Goal: Task Accomplishment & Management: Use online tool/utility

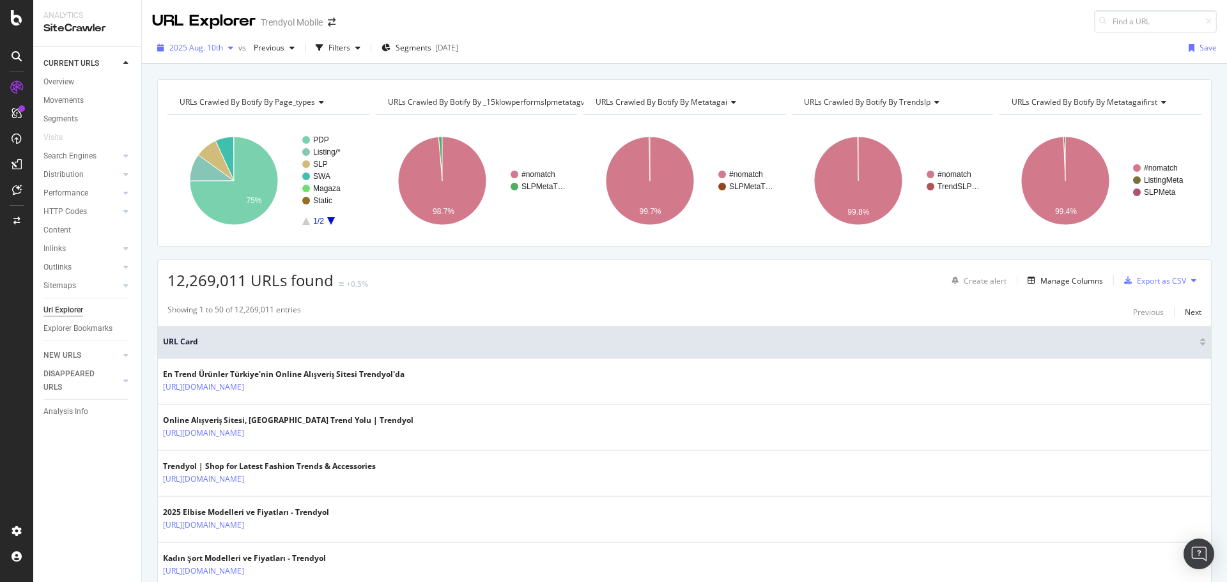
click at [189, 42] on span "2025 Aug. 10th" at bounding box center [196, 47] width 54 height 11
click at [579, 48] on div "2025 Aug. 10th vs Previous Filters Segments 2025-07-16 Save" at bounding box center [685, 51] width 1086 height 26
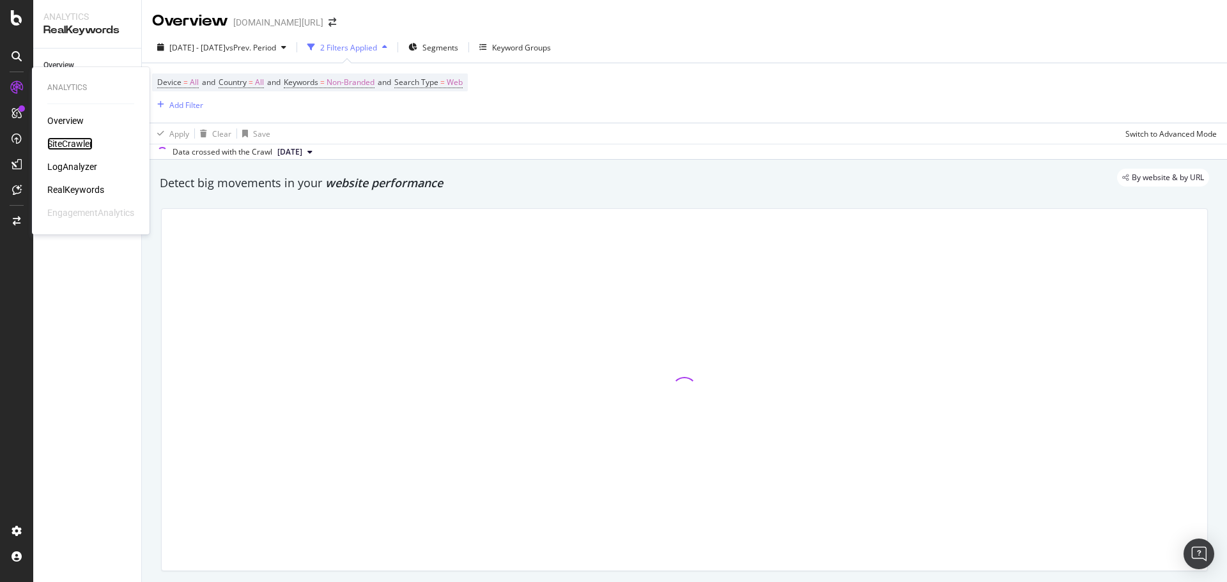
click at [64, 140] on div "SiteCrawler" at bounding box center [69, 143] width 45 height 13
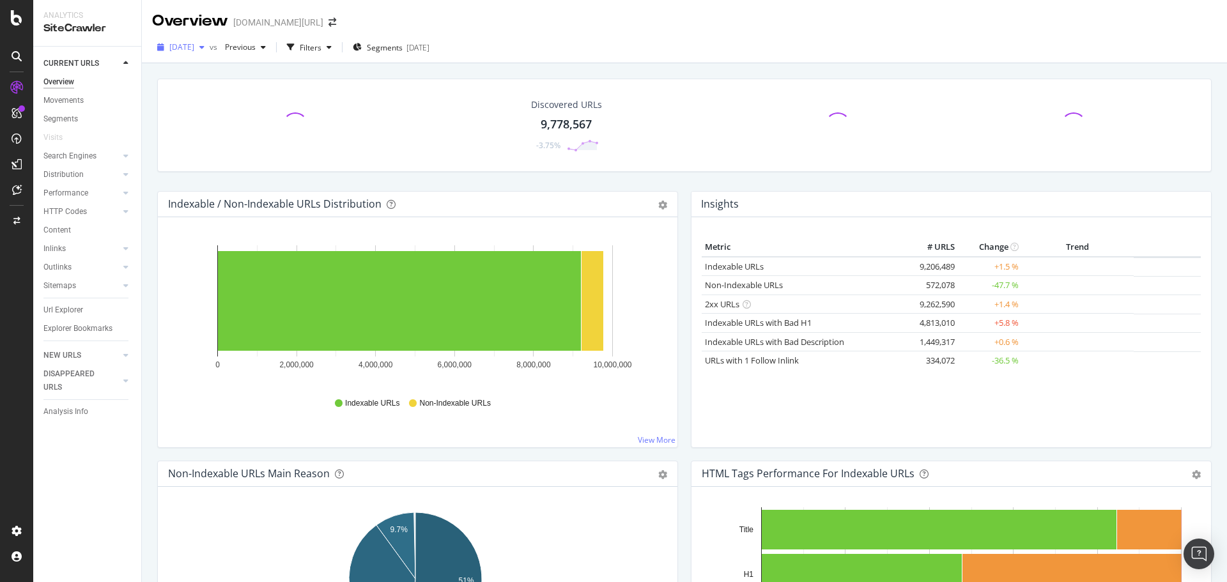
click at [194, 51] on span "[DATE]" at bounding box center [181, 47] width 25 height 11
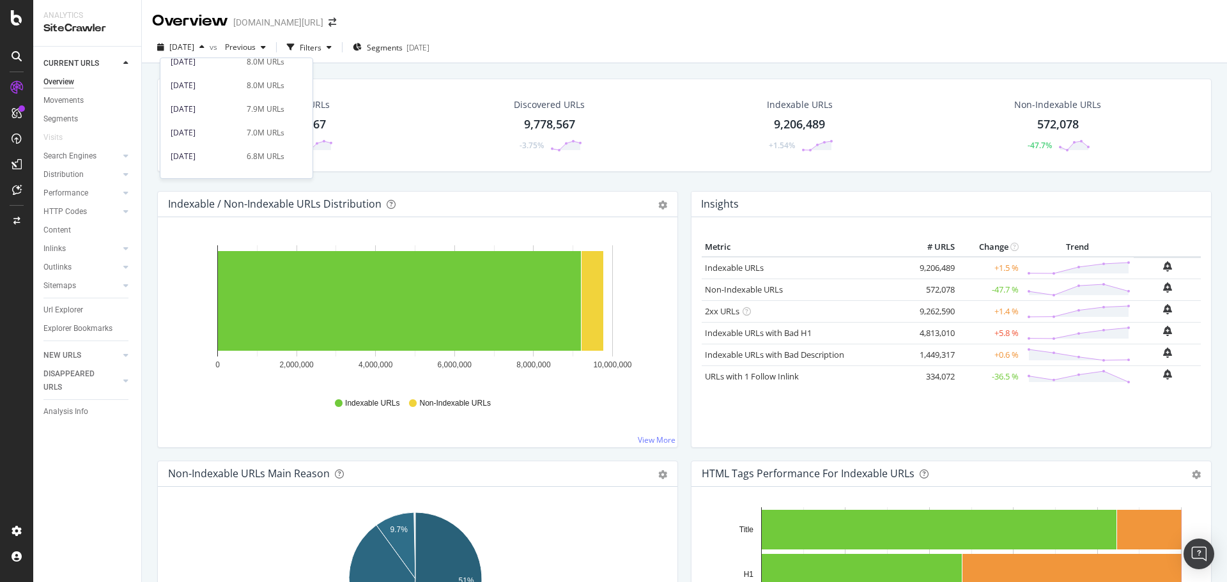
scroll to position [382, 0]
click at [226, 116] on div "2025 Apr. 3rd" at bounding box center [205, 114] width 68 height 12
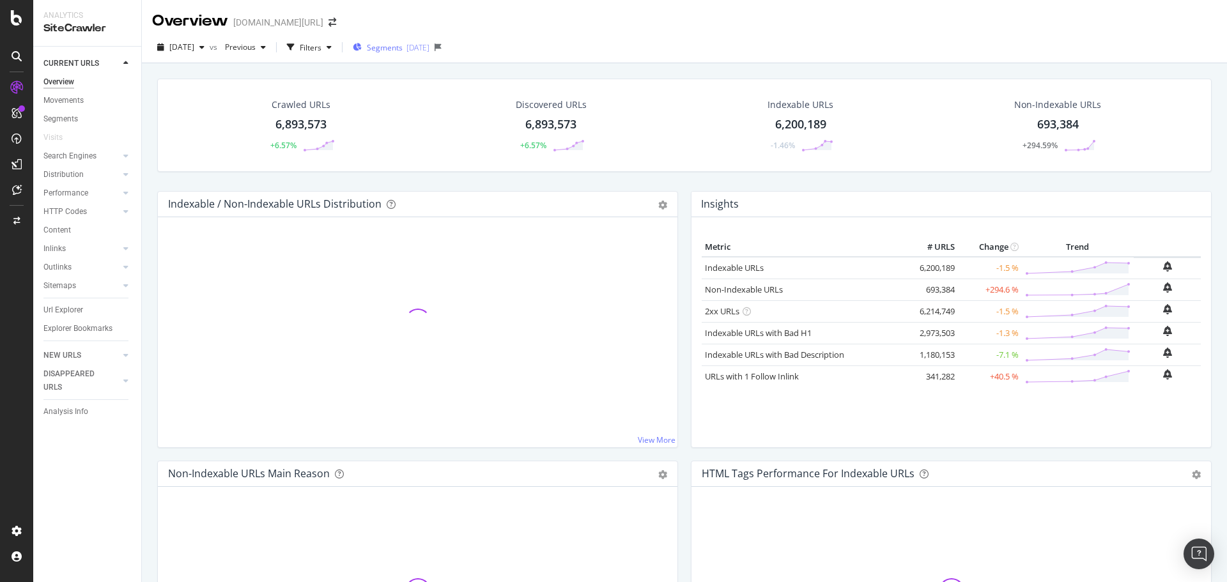
click at [401, 49] on span "Segments" at bounding box center [385, 47] width 36 height 11
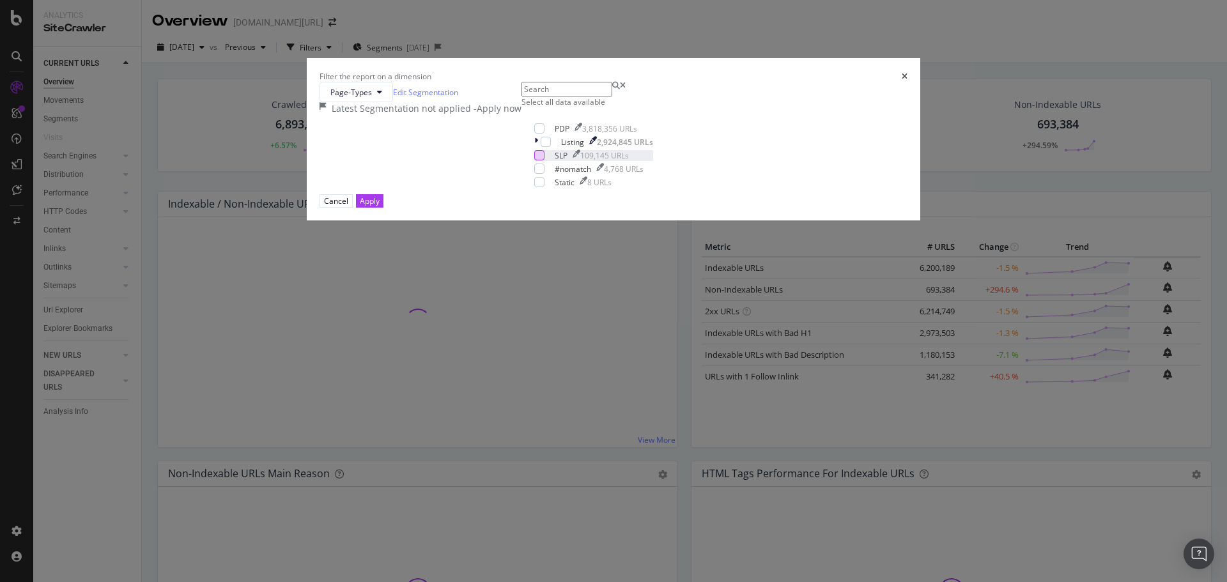
click at [534, 160] on div "modal" at bounding box center [539, 155] width 10 height 10
click at [380, 206] on div "Apply" at bounding box center [370, 201] width 20 height 11
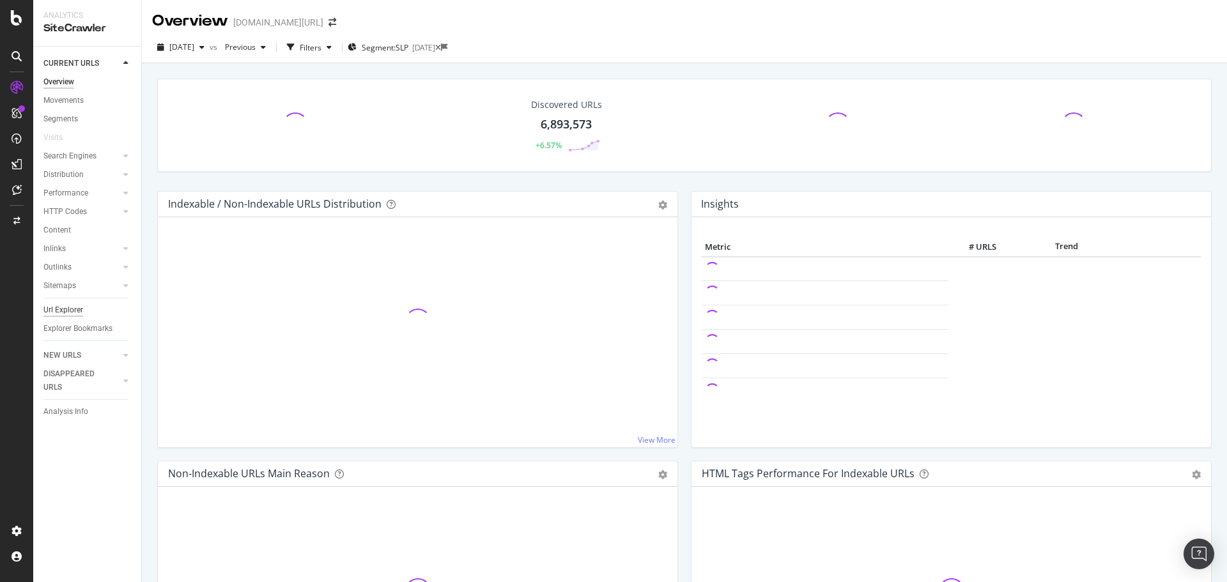
click at [66, 310] on div "Url Explorer" at bounding box center [63, 310] width 40 height 13
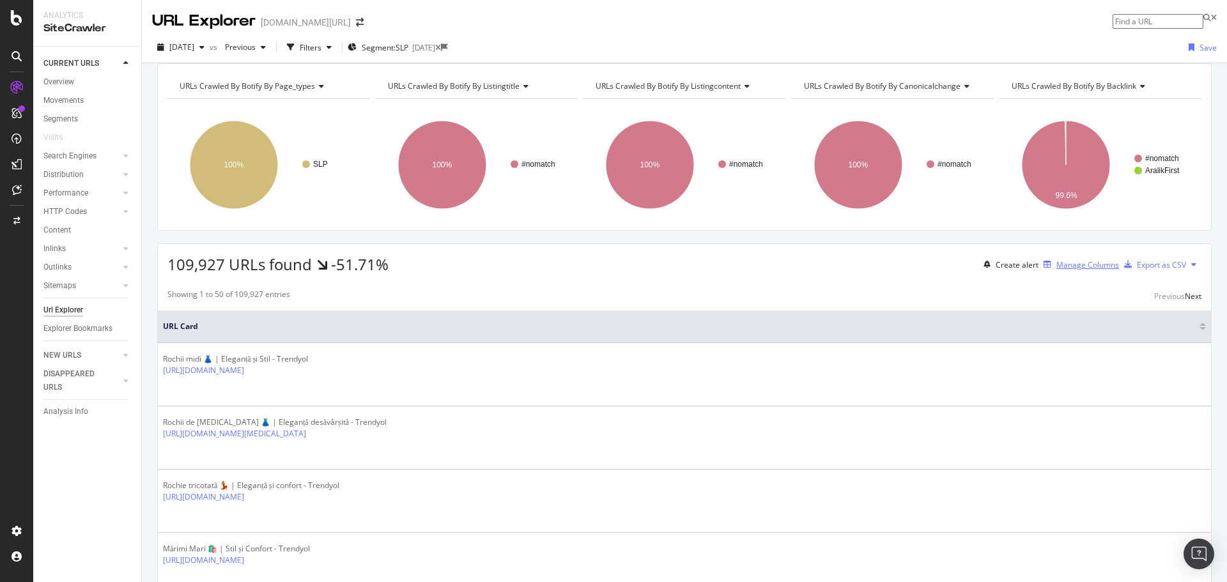
click at [1057, 270] on div "Manage Columns" at bounding box center [1088, 265] width 63 height 11
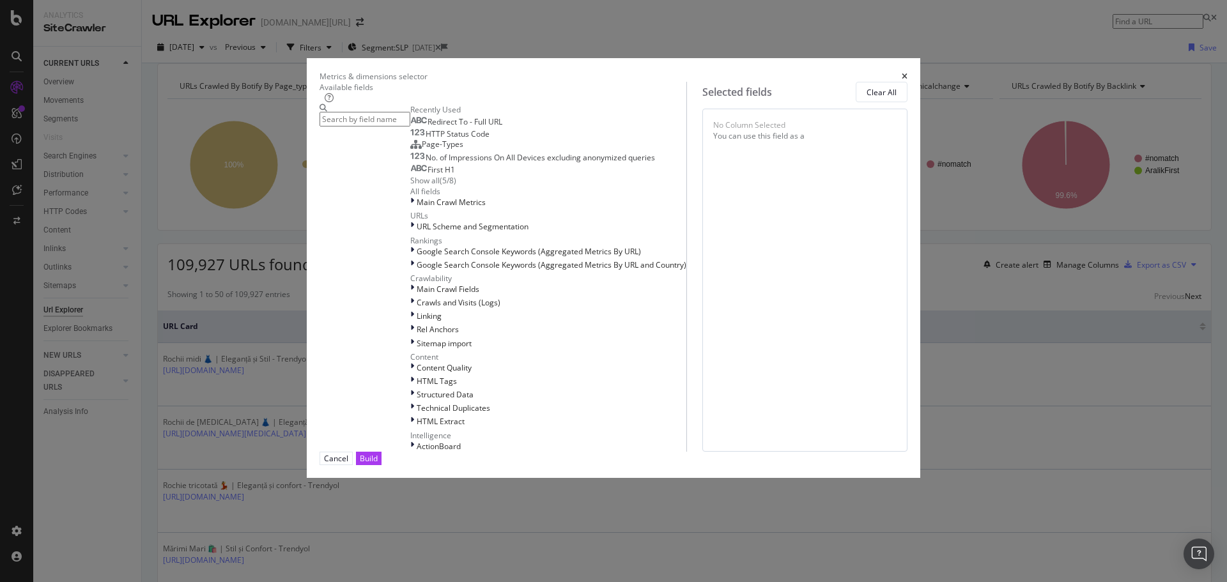
click at [1027, 278] on div "Metrics & dimensions selector Available fields Recently Used Redirect To - Full…" at bounding box center [613, 291] width 1227 height 582
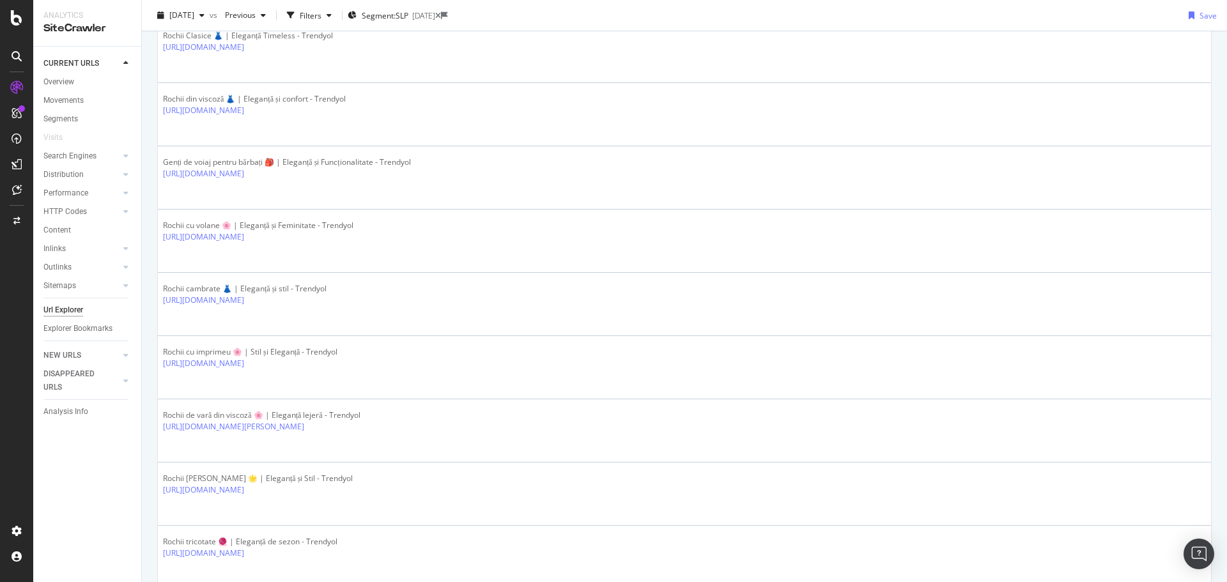
scroll to position [2151, 0]
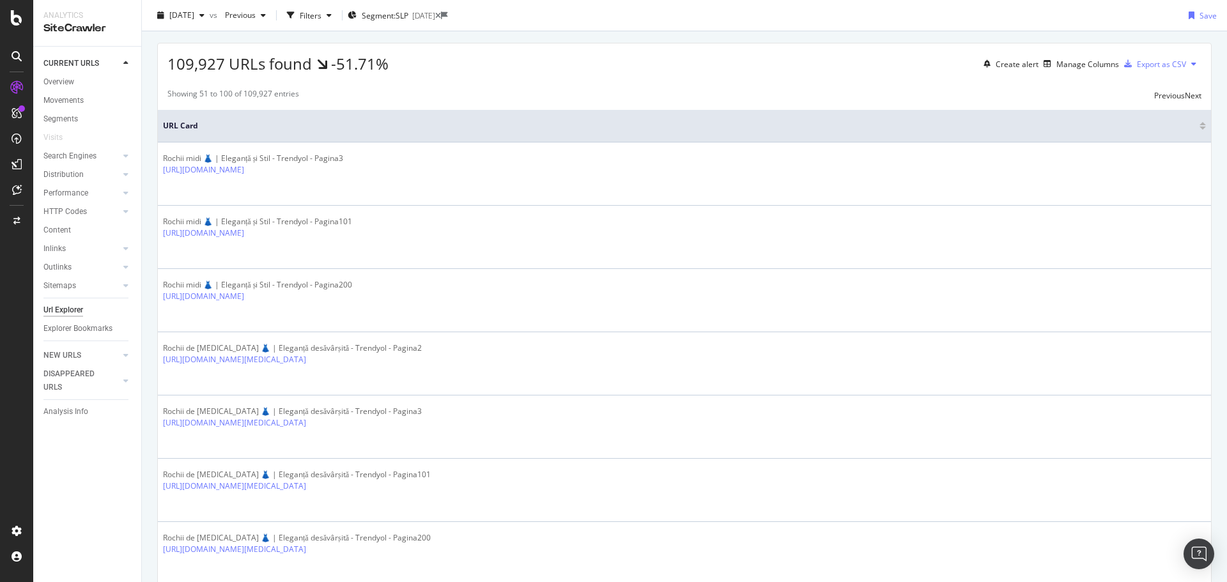
scroll to position [0, 0]
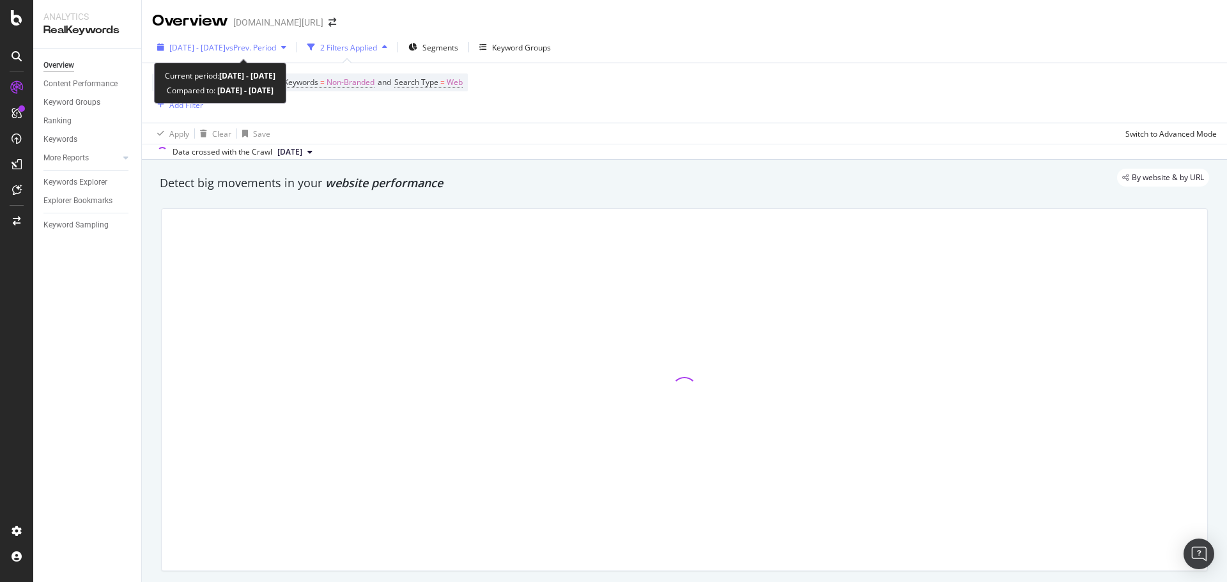
click at [264, 45] on span "vs Prev. Period" at bounding box center [251, 47] width 51 height 11
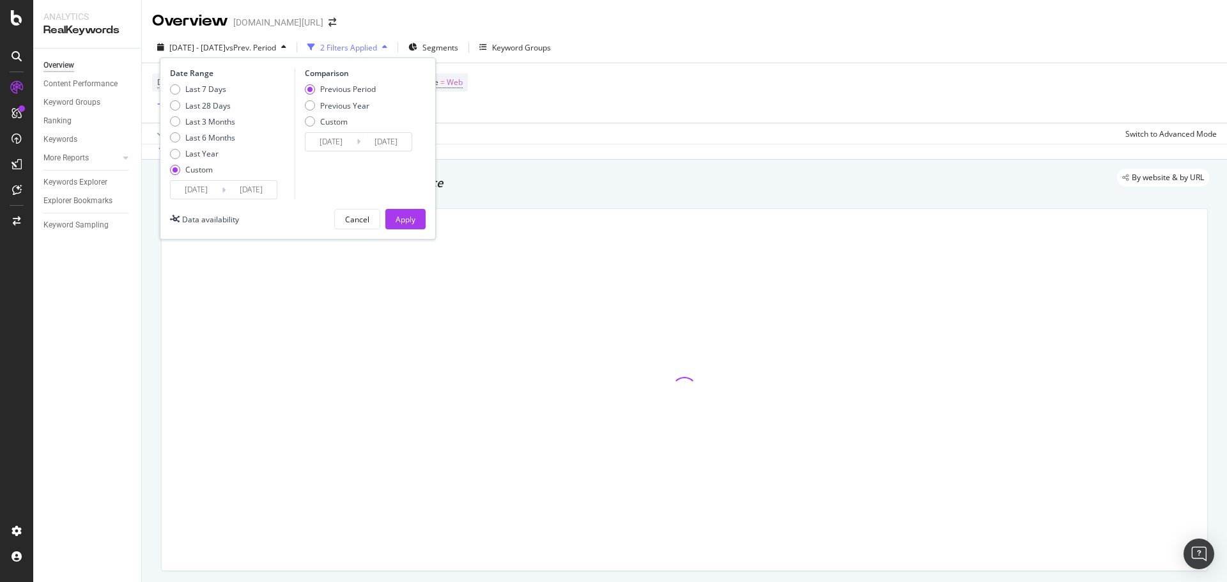
click at [214, 95] on div "Last 7 Days Last 28 Days Last 3 Months Last 6 Months Last Year Custom" at bounding box center [202, 132] width 65 height 97
click at [204, 120] on div "Last 3 Months" at bounding box center [210, 121] width 50 height 11
type input "2025/05/19"
type input "2025/08/18"
type input "2025/02/16"
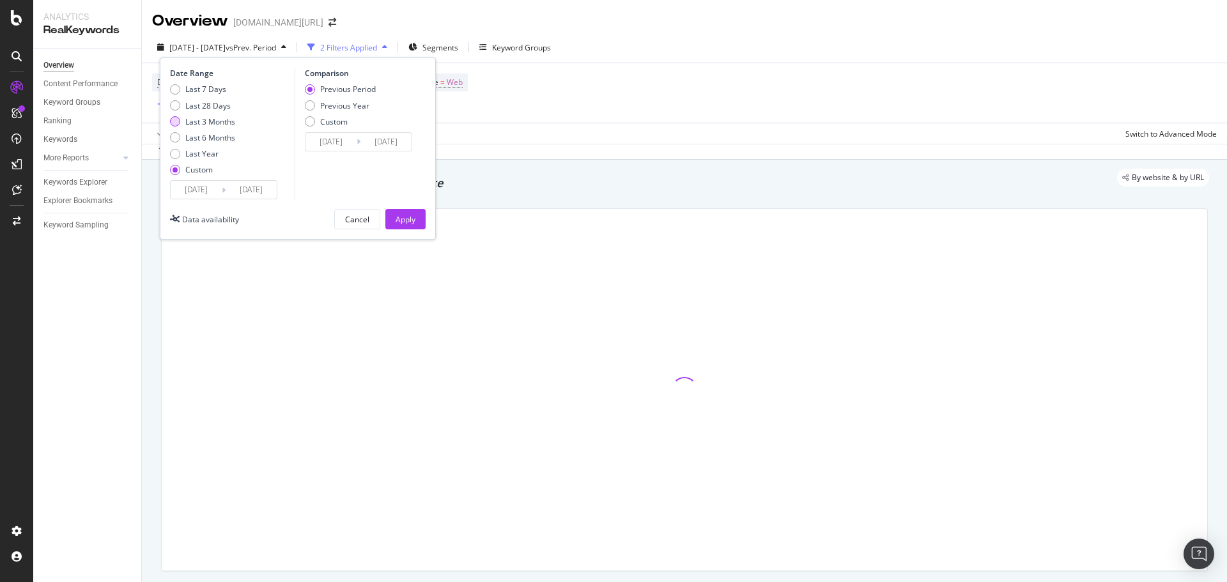
type input "2025/05/18"
click at [416, 212] on button "Apply" at bounding box center [405, 219] width 40 height 20
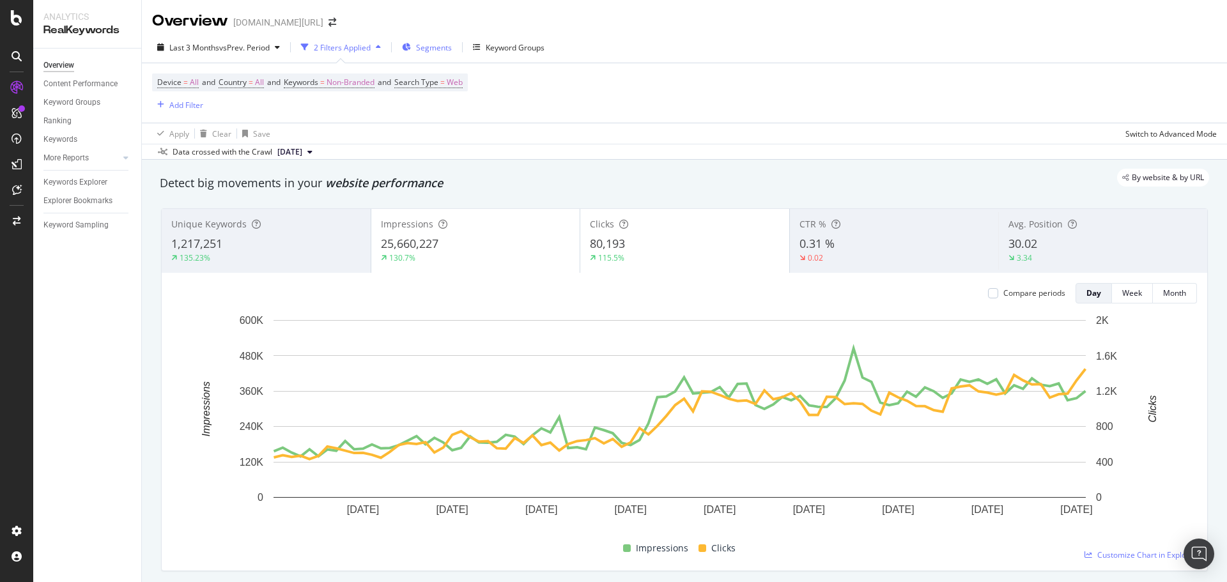
click at [443, 42] on span "Segments" at bounding box center [434, 47] width 36 height 11
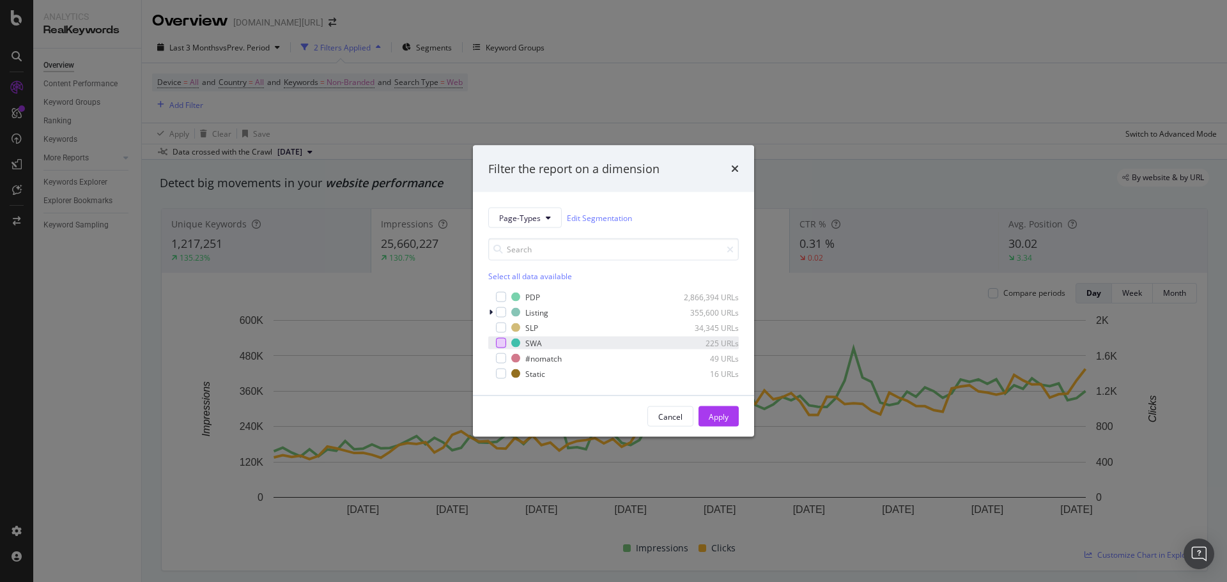
click at [497, 343] on div "modal" at bounding box center [501, 343] width 10 height 10
click at [729, 425] on button "Apply" at bounding box center [719, 417] width 40 height 20
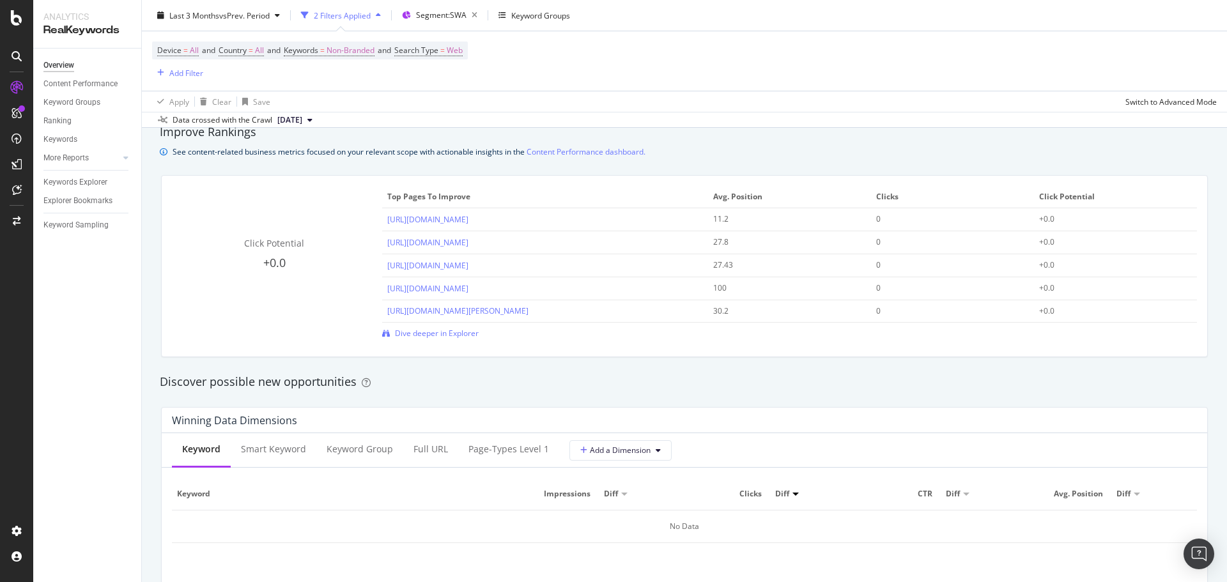
scroll to position [875, 0]
click at [469, 223] on link "https://www.trendyol.com/ro/maneca-trei-sferturi-rochii-x-c56-a191-v2148" at bounding box center [427, 222] width 81 height 11
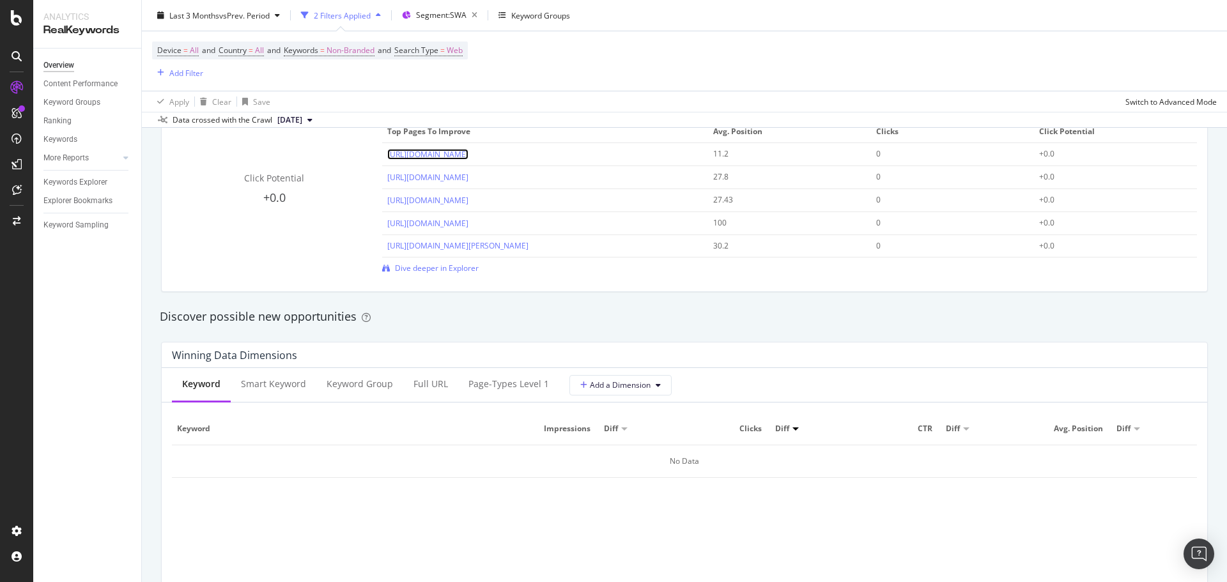
scroll to position [917, 0]
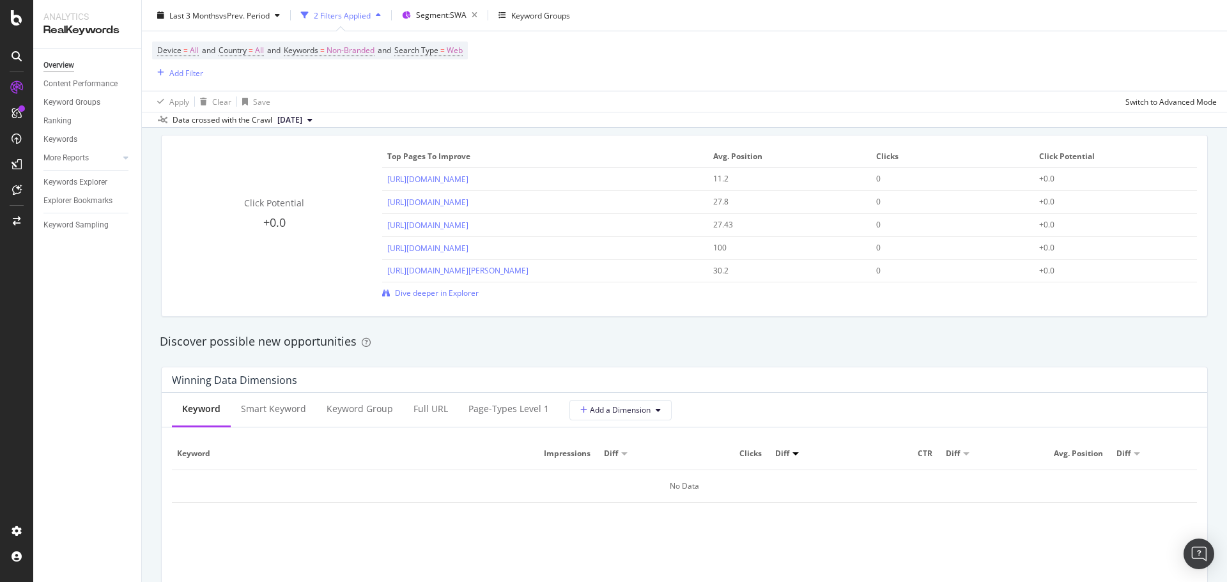
click at [811, 35] on div "Device = All and Country = All and Keywords = Non-Branded and Search Type = Web…" at bounding box center [684, 60] width 1065 height 59
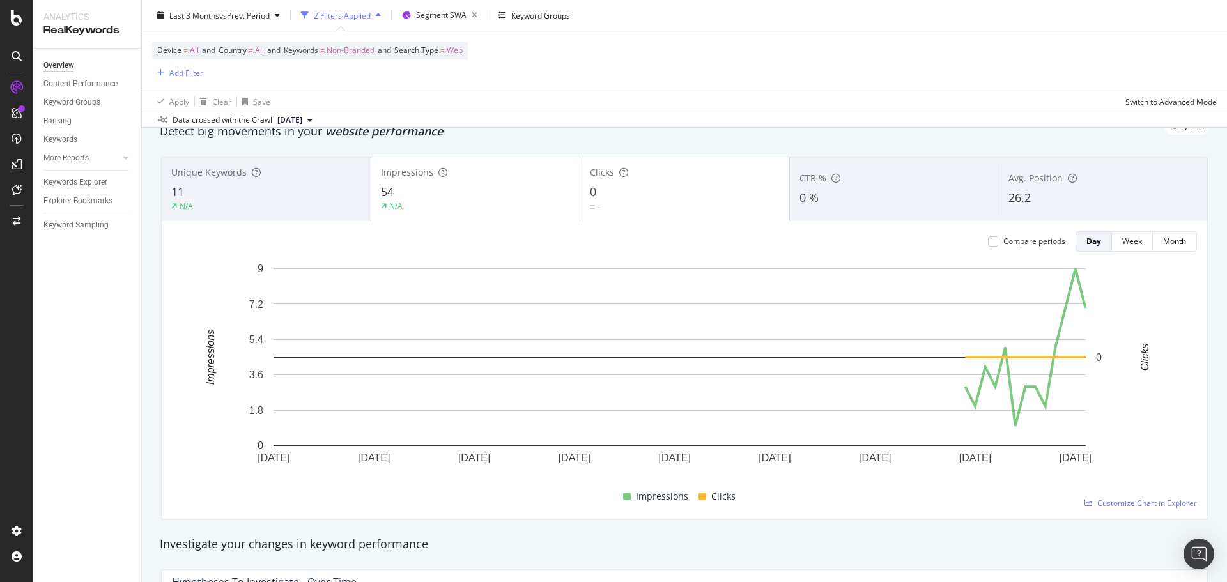
scroll to position [0, 0]
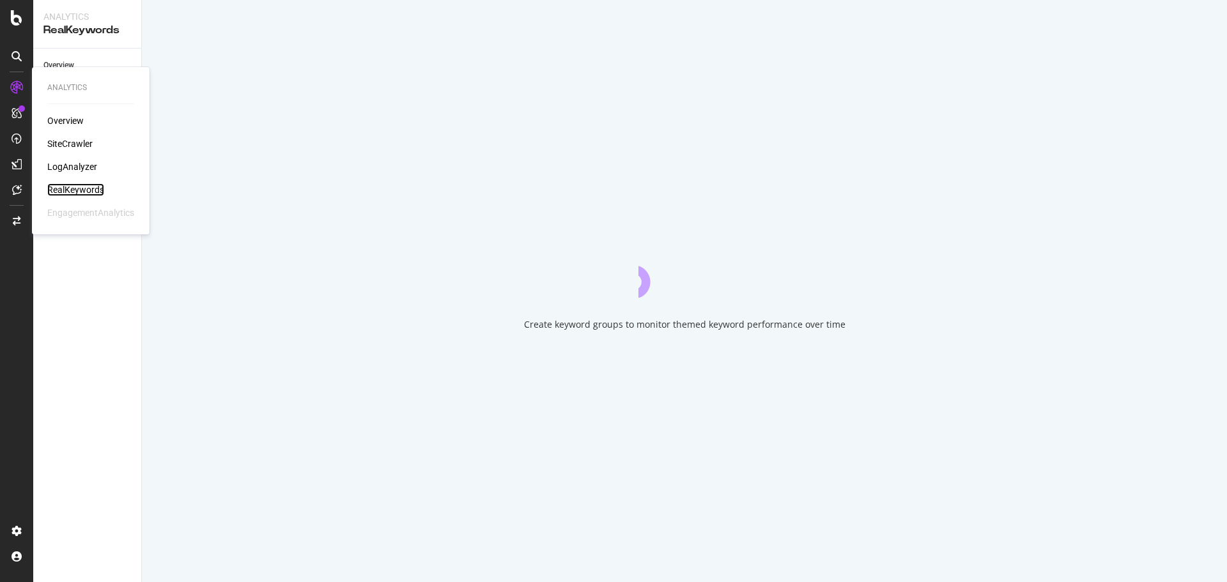
click at [63, 194] on div "RealKeywords" at bounding box center [75, 189] width 57 height 13
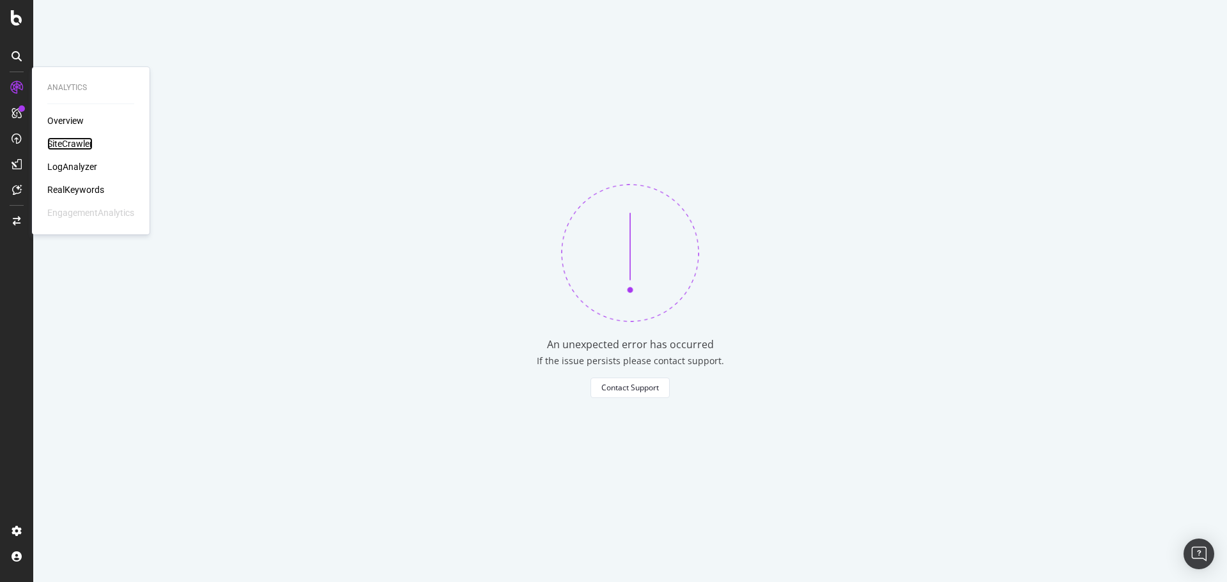
click at [59, 141] on div "SiteCrawler" at bounding box center [69, 143] width 45 height 13
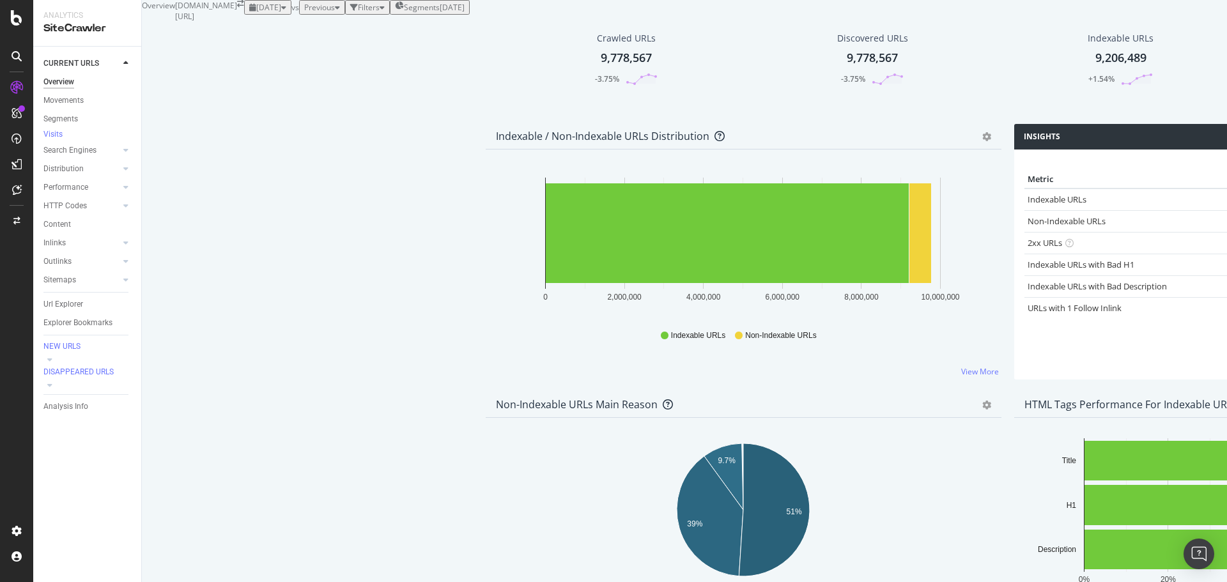
click at [404, 13] on span "Segments" at bounding box center [422, 7] width 36 height 11
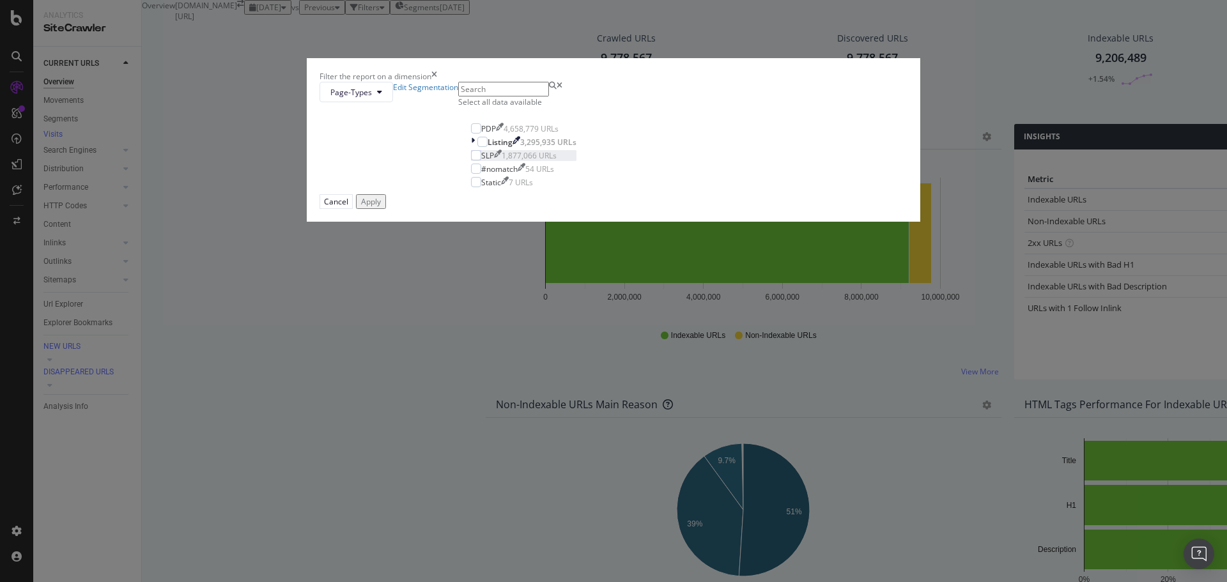
click at [481, 160] on div "modal" at bounding box center [476, 155] width 10 height 10
click at [381, 207] on div "Apply" at bounding box center [371, 201] width 20 height 11
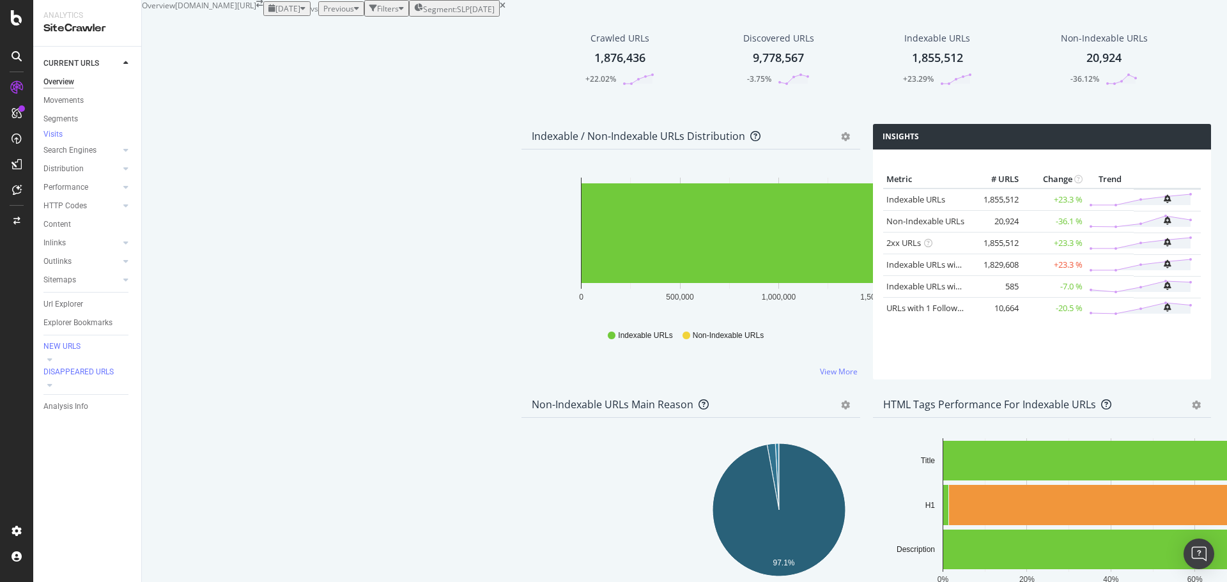
click at [370, 15] on div "Filters" at bounding box center [387, 8] width 35 height 13
click at [276, 29] on div "Add Filter" at bounding box center [293, 24] width 34 height 11
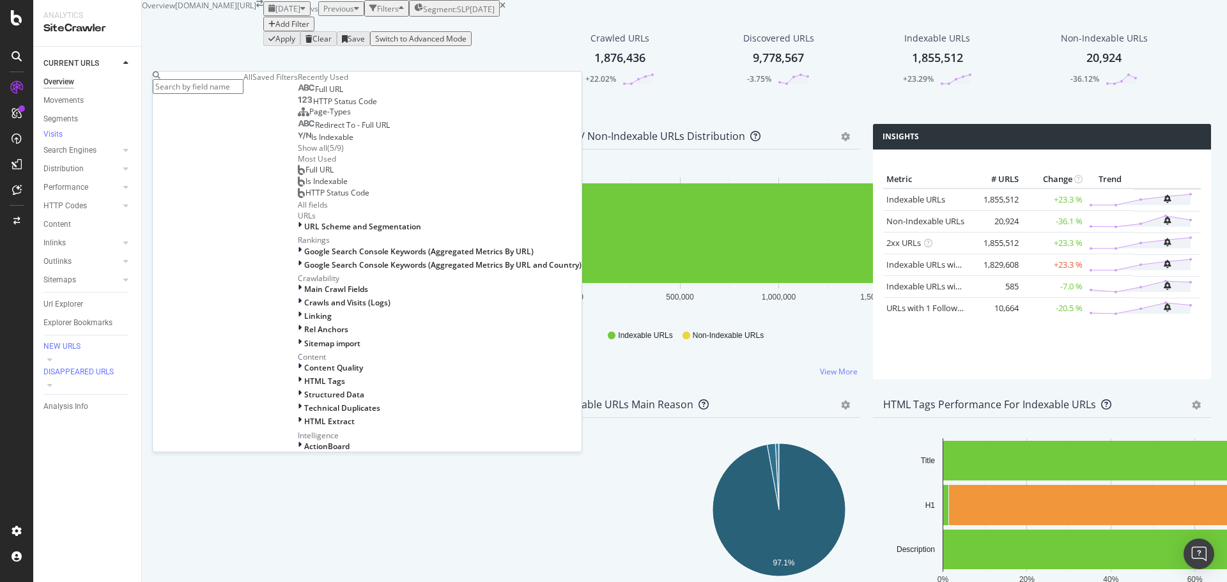
click at [298, 95] on div "Full URL" at bounding box center [320, 89] width 45 height 10
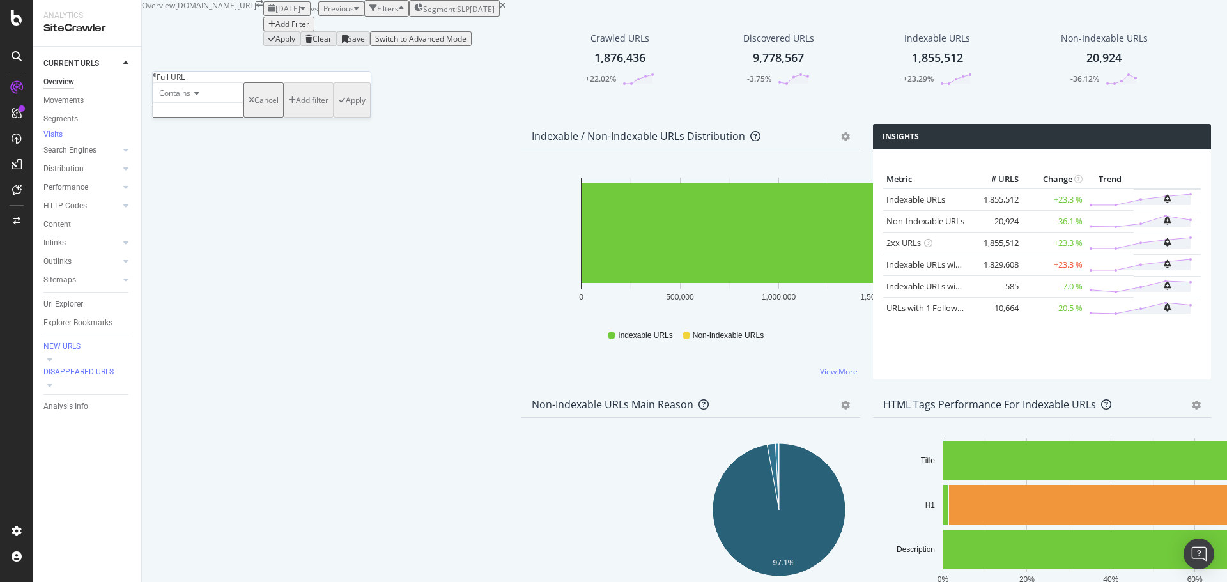
click at [217, 118] on input "text" at bounding box center [198, 110] width 91 height 15
type input "pi="
click at [169, 98] on span "Contains" at bounding box center [174, 93] width 31 height 11
click at [211, 210] on span "Doesn't contain" at bounding box center [185, 204] width 56 height 11
click at [346, 109] on div "Apply" at bounding box center [356, 103] width 20 height 11
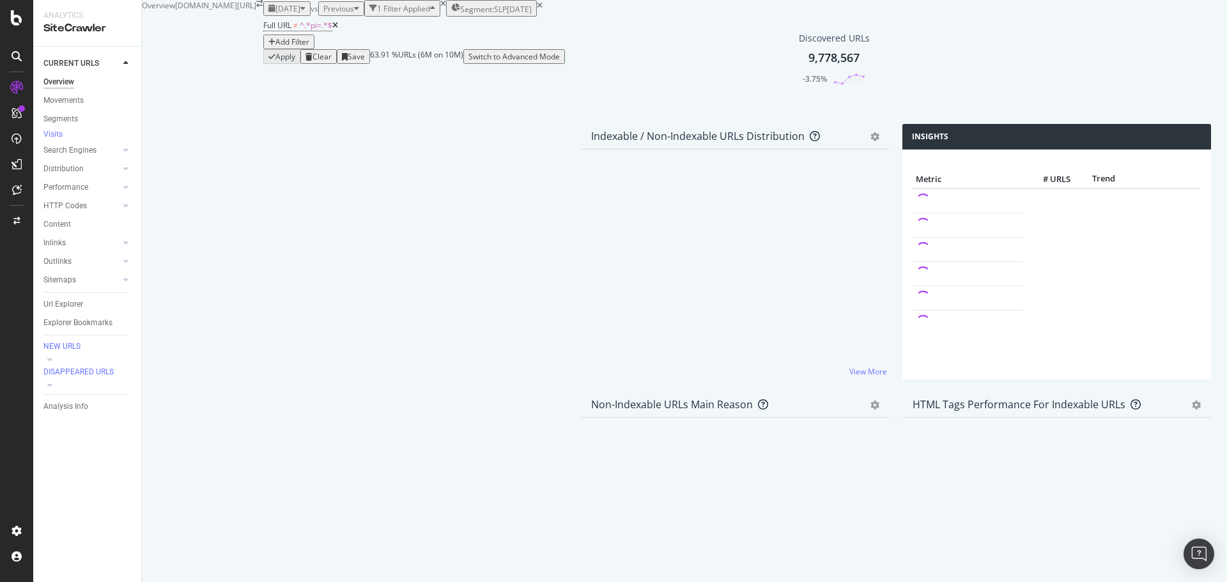
click at [63, 302] on div "Url Explorer" at bounding box center [92, 304] width 98 height 19
click at [68, 306] on div "Url Explorer" at bounding box center [63, 304] width 40 height 13
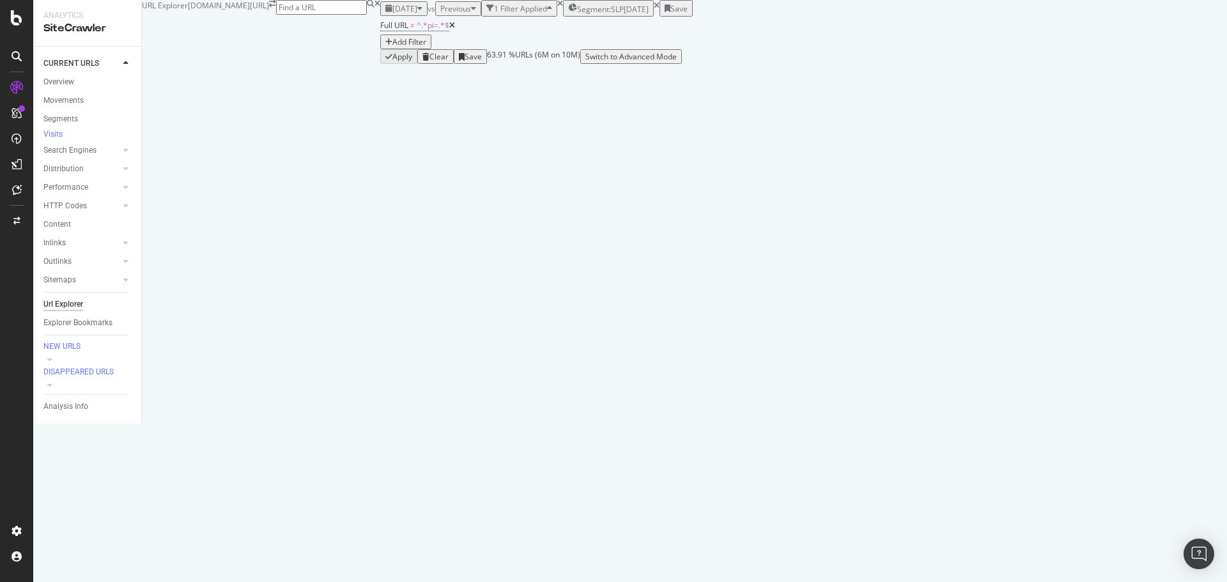
click at [380, 49] on div "Full URL ≠ ^.*pi=.*$ Add Filter" at bounding box center [536, 33] width 313 height 33
click at [393, 47] on div "Add Filter" at bounding box center [410, 41] width 34 height 11
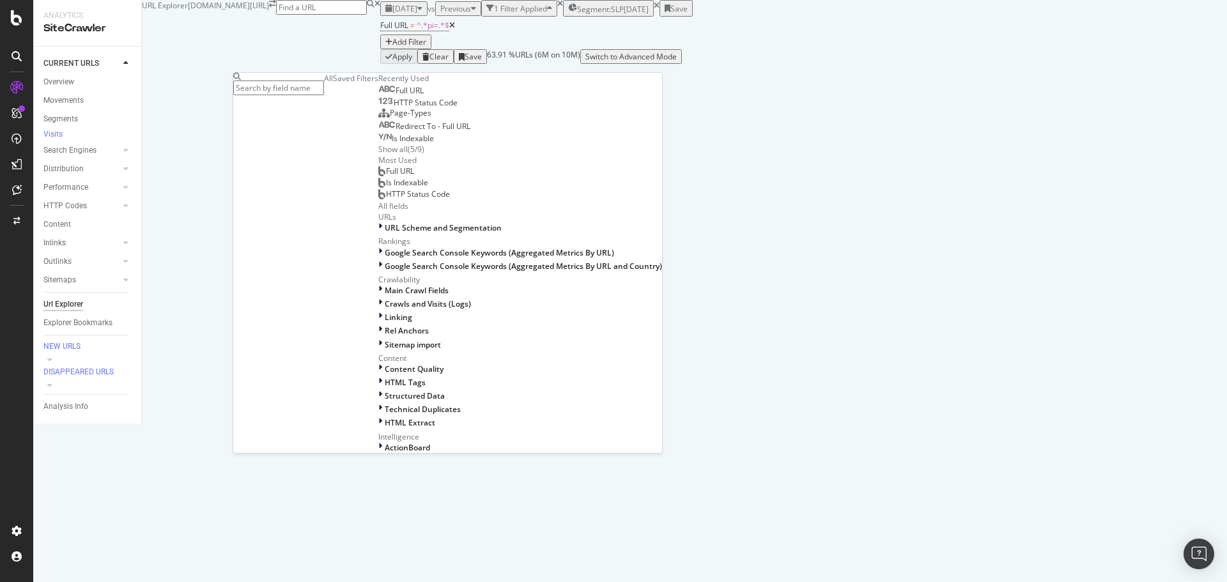
click at [378, 155] on div "Full URL HTTP Status Code Page-Types Redirect To - Full URL Is Indexable Show a…" at bounding box center [520, 119] width 284 height 71
click at [396, 96] on span "Full URL" at bounding box center [410, 90] width 28 height 11
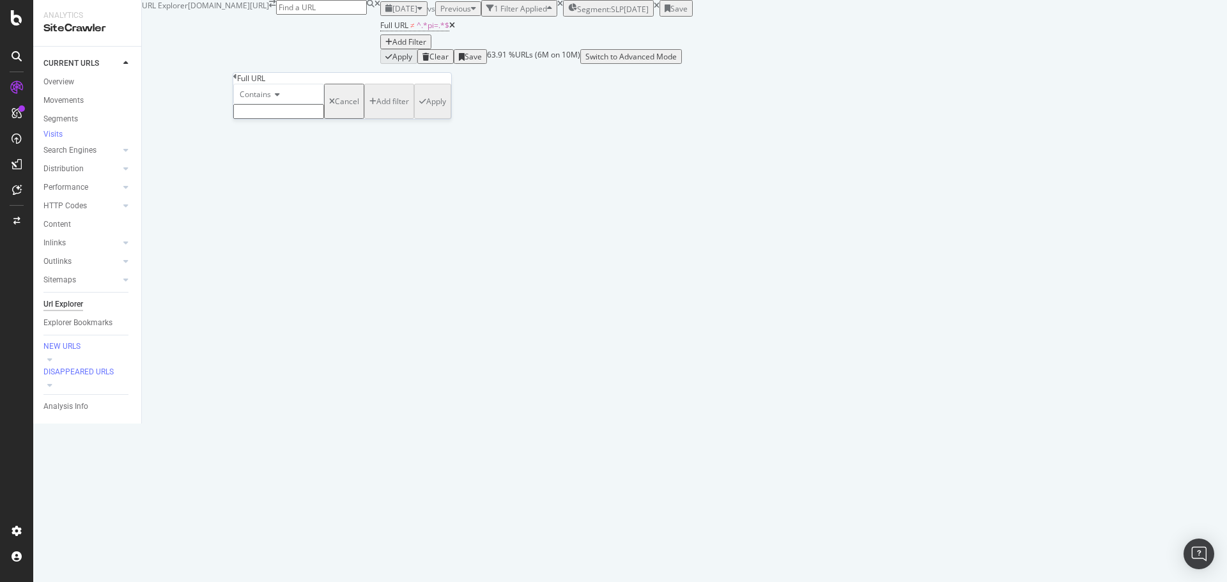
click at [287, 119] on input "text" at bounding box center [278, 111] width 91 height 15
click at [289, 119] on input "text" at bounding box center [278, 111] width 91 height 15
type input "iphone"
click at [426, 111] on div "Apply" at bounding box center [436, 105] width 20 height 11
drag, startPoint x: 1037, startPoint y: 341, endPoint x: 1158, endPoint y: 334, distance: 121.0
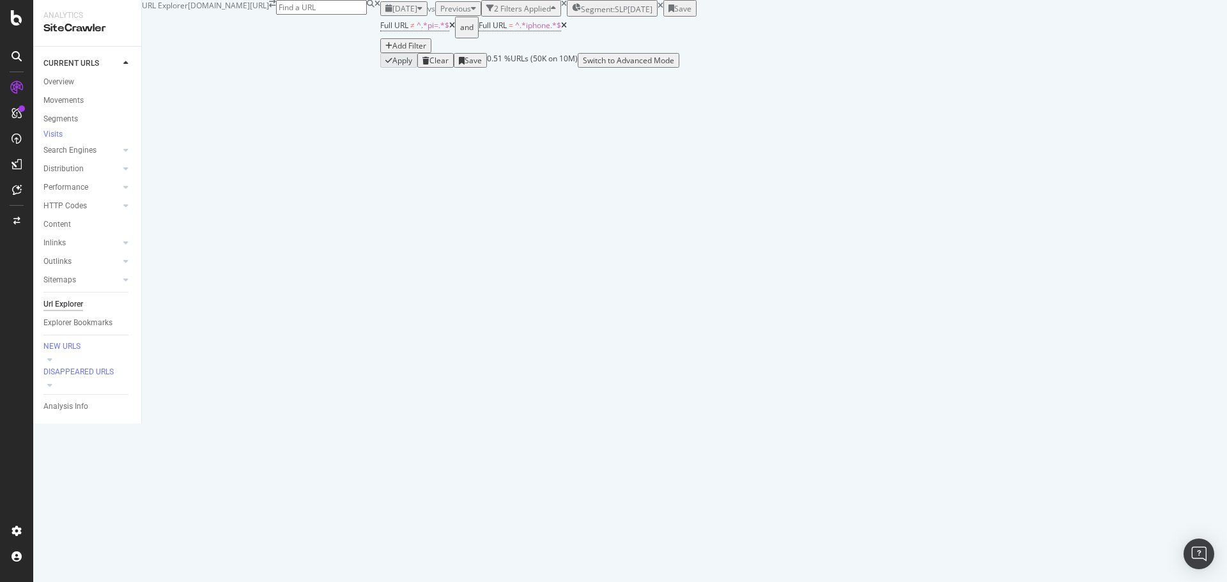
click at [988, 286] on div "Create alert Manage Columns Export as CSV" at bounding box center [876, 236] width 223 height 100
click at [968, 242] on div "Export as CSV" at bounding box center [943, 236] width 49 height 11
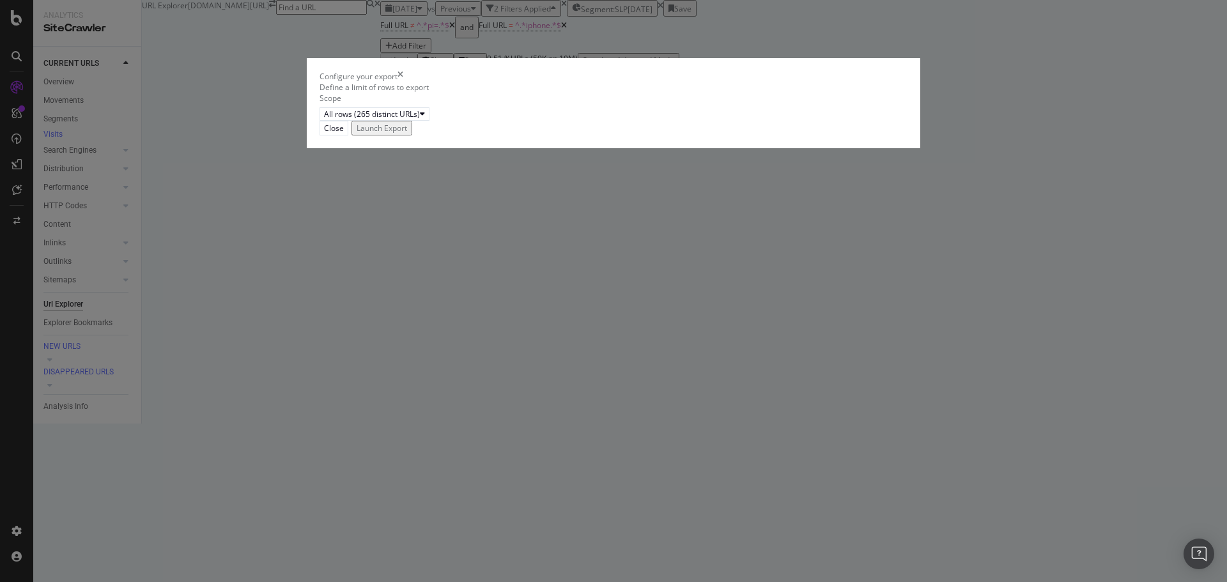
click at [407, 134] on div "Launch Export" at bounding box center [382, 128] width 51 height 11
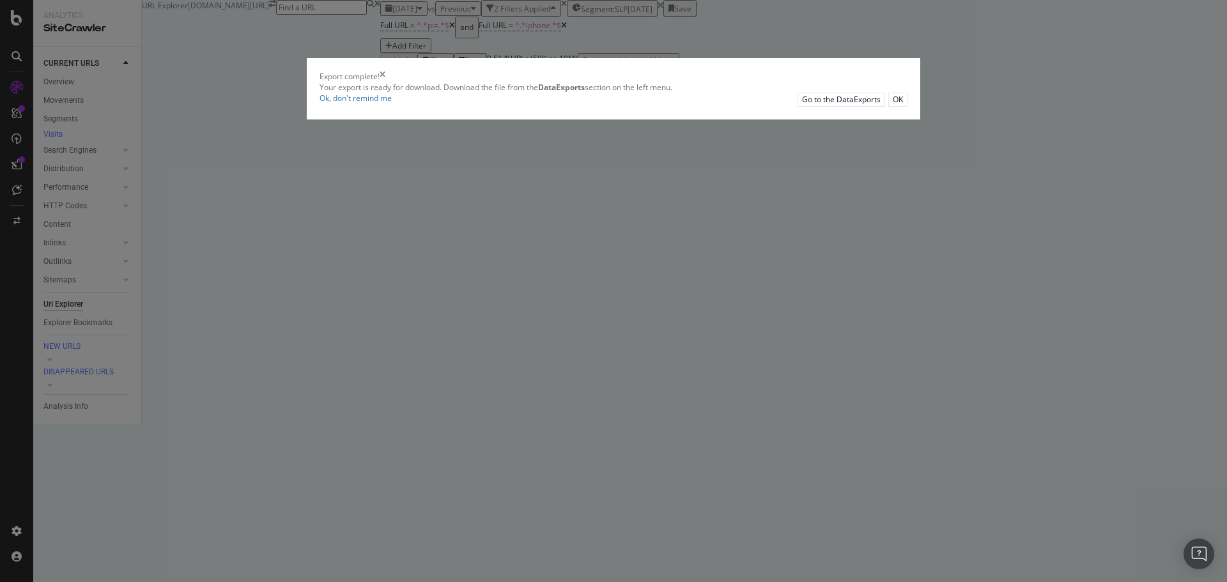
click at [836, 106] on div "Ok, don't remind me Go to the DataExports OK" at bounding box center [614, 99] width 588 height 13
click at [893, 105] on div "OK" at bounding box center [898, 99] width 10 height 11
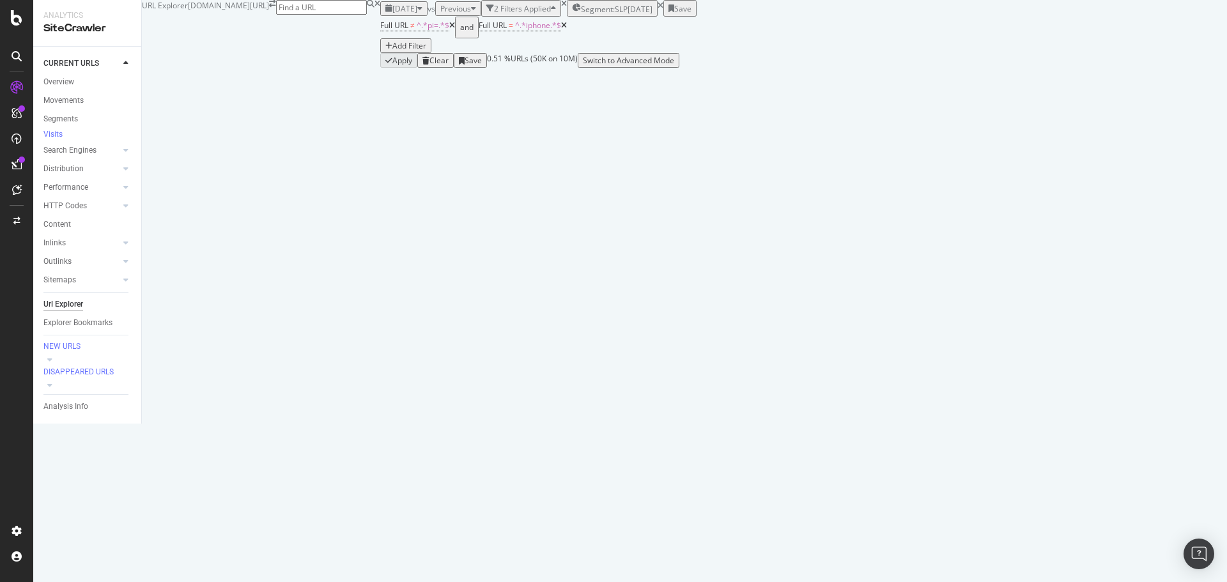
click at [572, 15] on div "Segment: SLP 2025-08-07" at bounding box center [612, 8] width 81 height 13
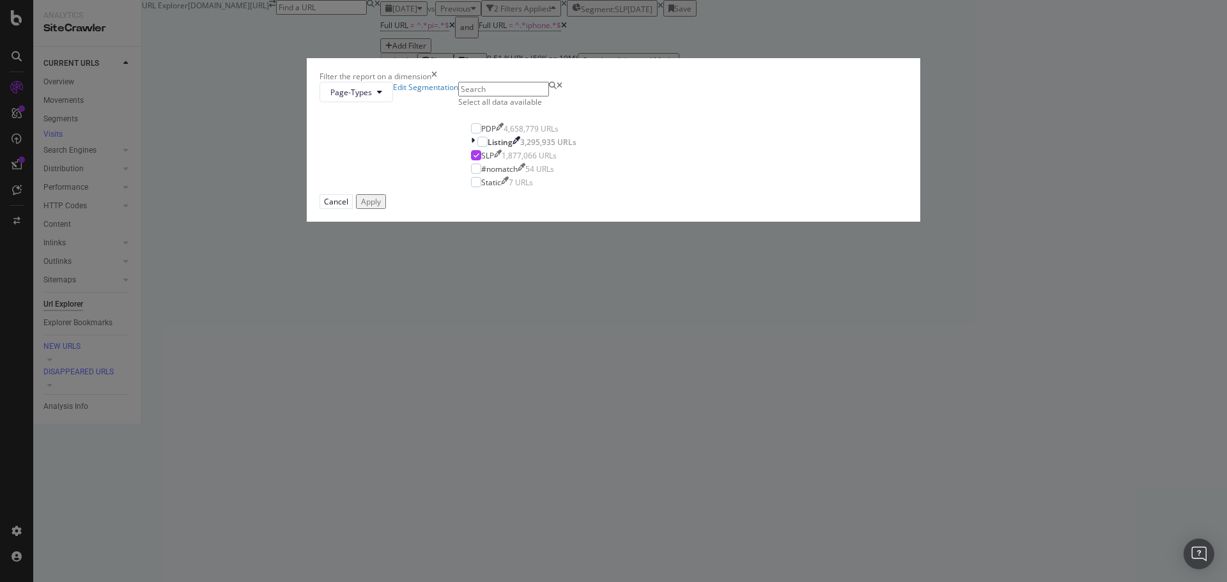
drag, startPoint x: 609, startPoint y: 100, endPoint x: 513, endPoint y: 95, distance: 96.7
click at [605, 99] on div "Filter the report on a dimension Page-Types Edit Segmentation Select all data a…" at bounding box center [613, 291] width 1227 height 582
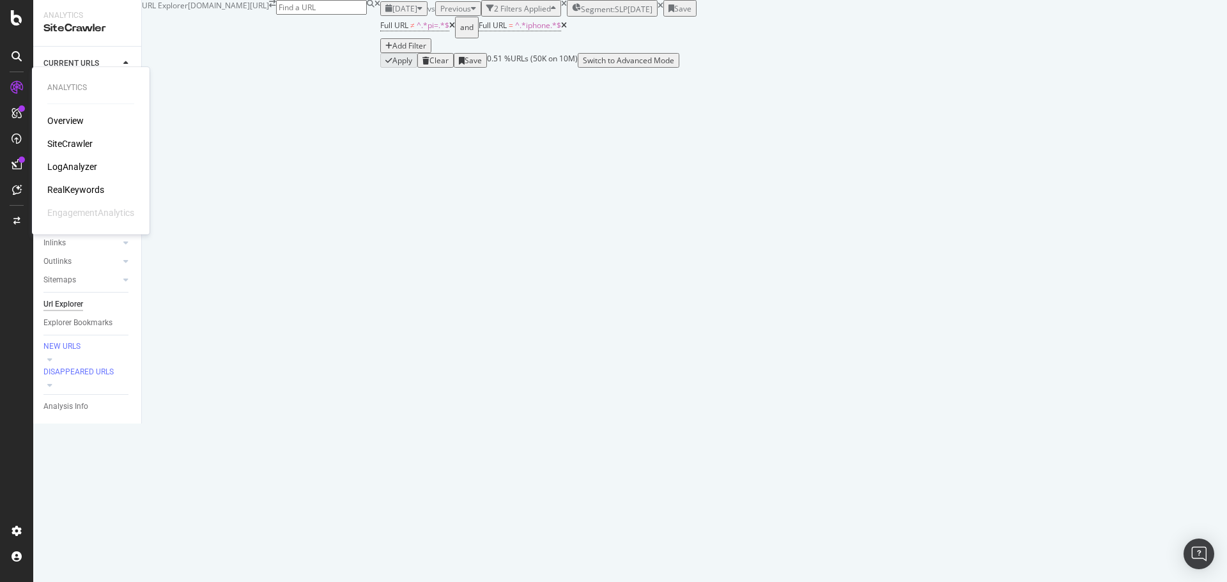
click at [77, 141] on div "SiteCrawler" at bounding box center [69, 143] width 45 height 13
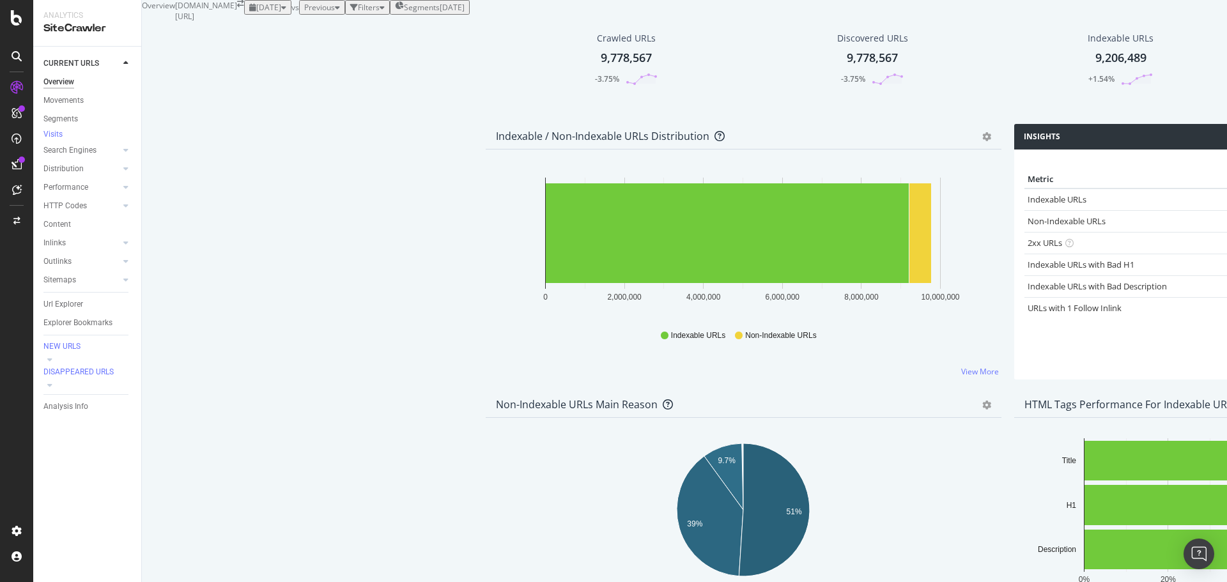
click at [424, 13] on span "Segments" at bounding box center [422, 7] width 36 height 11
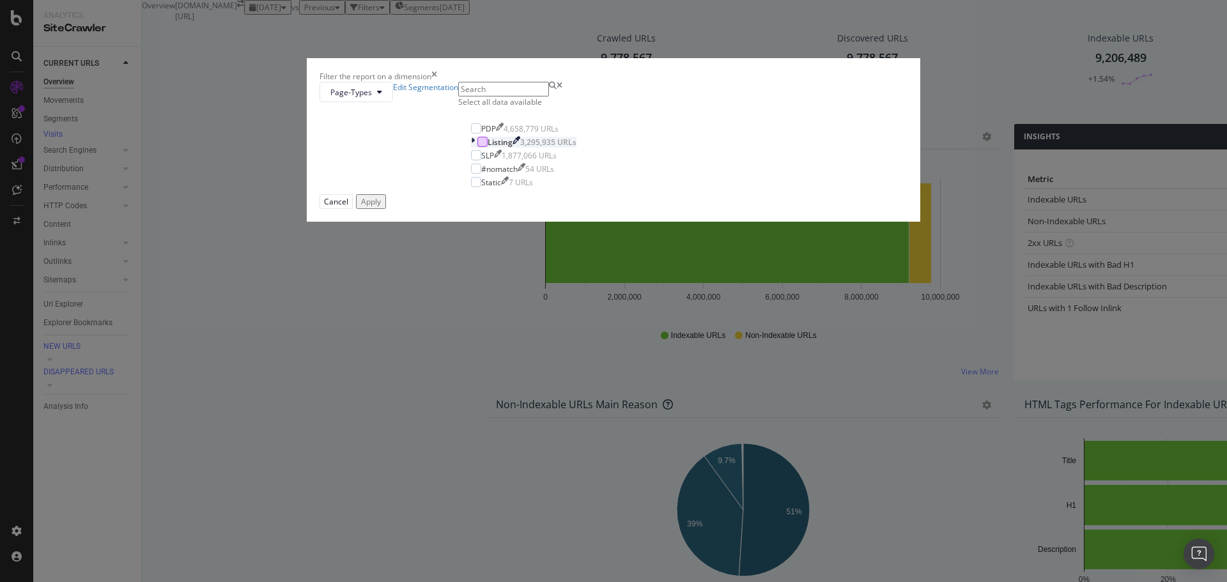
click at [488, 147] on div "modal" at bounding box center [483, 142] width 10 height 10
click at [486, 145] on icon "modal" at bounding box center [483, 142] width 6 height 6
click at [475, 148] on icon "modal" at bounding box center [473, 142] width 4 height 11
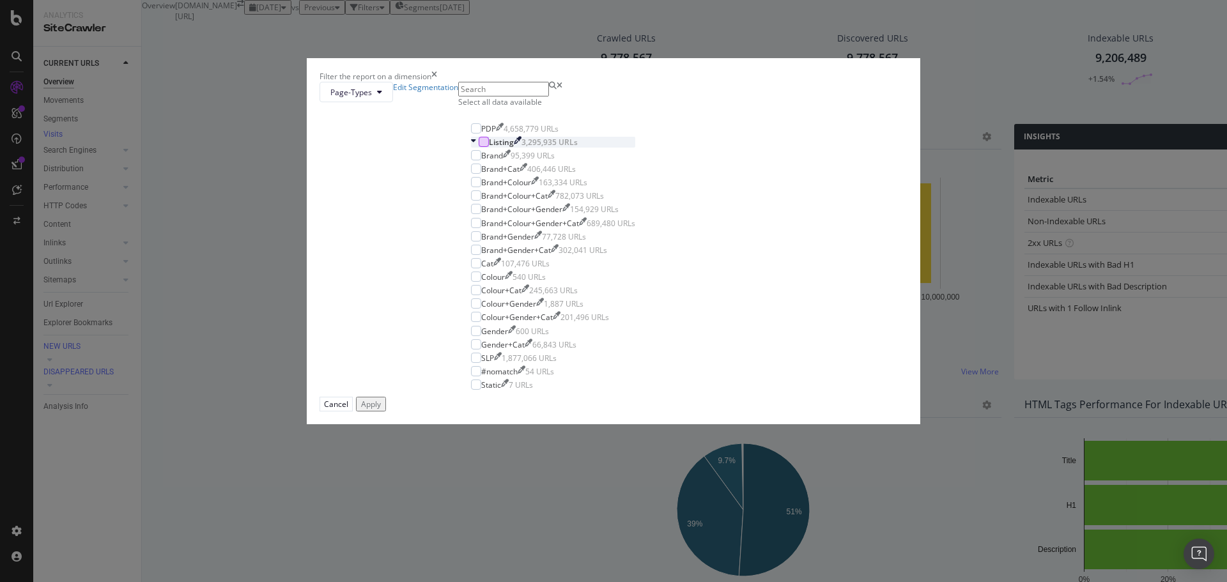
click at [476, 148] on icon "modal" at bounding box center [473, 142] width 5 height 11
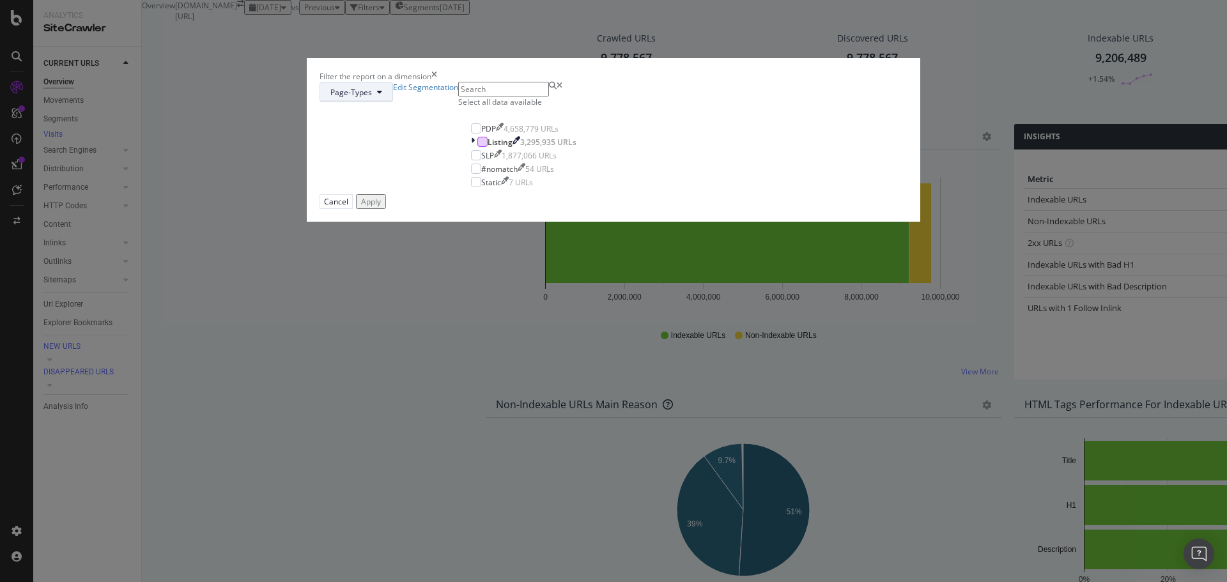
click at [382, 96] on icon "modal" at bounding box center [379, 92] width 5 height 8
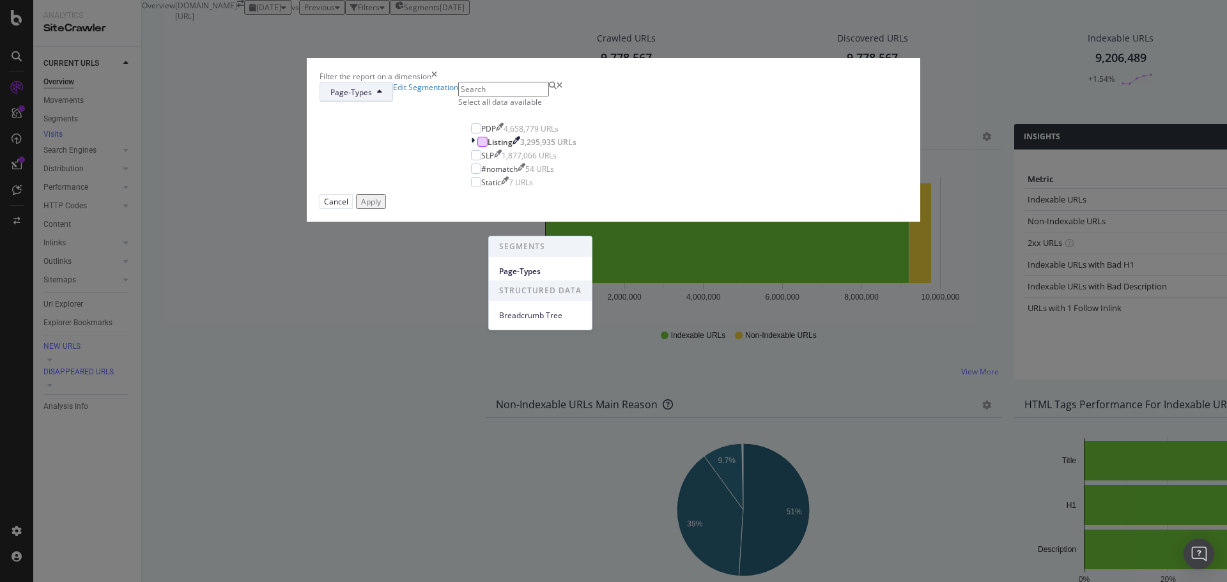
click at [382, 96] on icon "modal" at bounding box center [379, 92] width 5 height 8
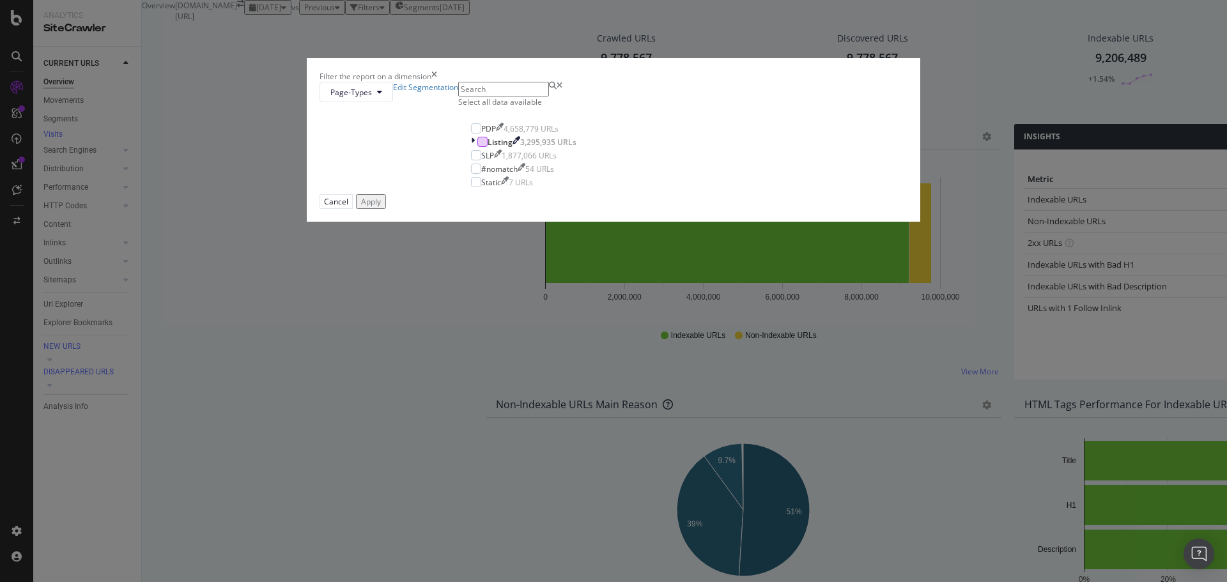
click at [564, 60] on div "Filter the report on a dimension Page-Types Edit Segmentation Select all data a…" at bounding box center [613, 291] width 1227 height 582
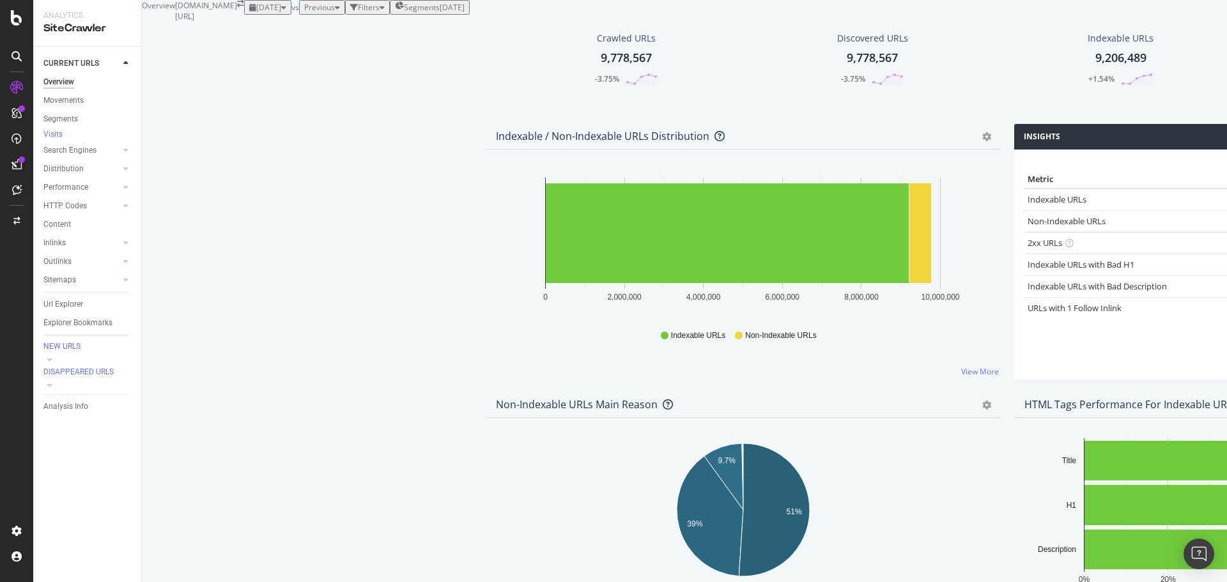
click at [448, 13] on div "Segments 2025-08-07" at bounding box center [430, 7] width 70 height 11
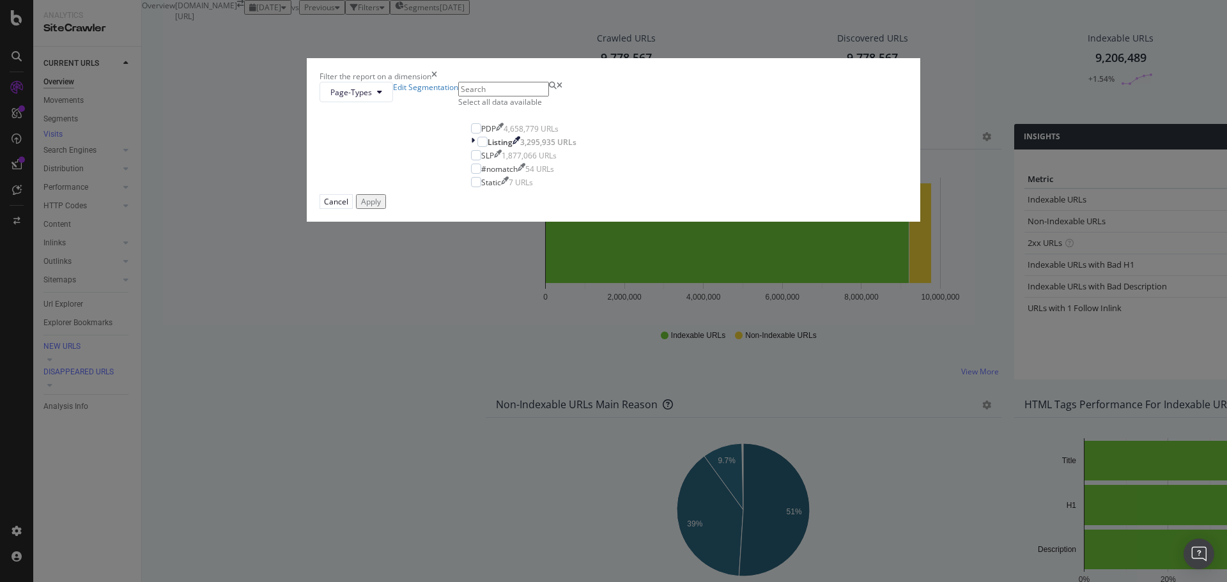
click at [545, 45] on div "Filter the report on a dimension Page-Types Edit Segmentation Select all data a…" at bounding box center [613, 291] width 1227 height 582
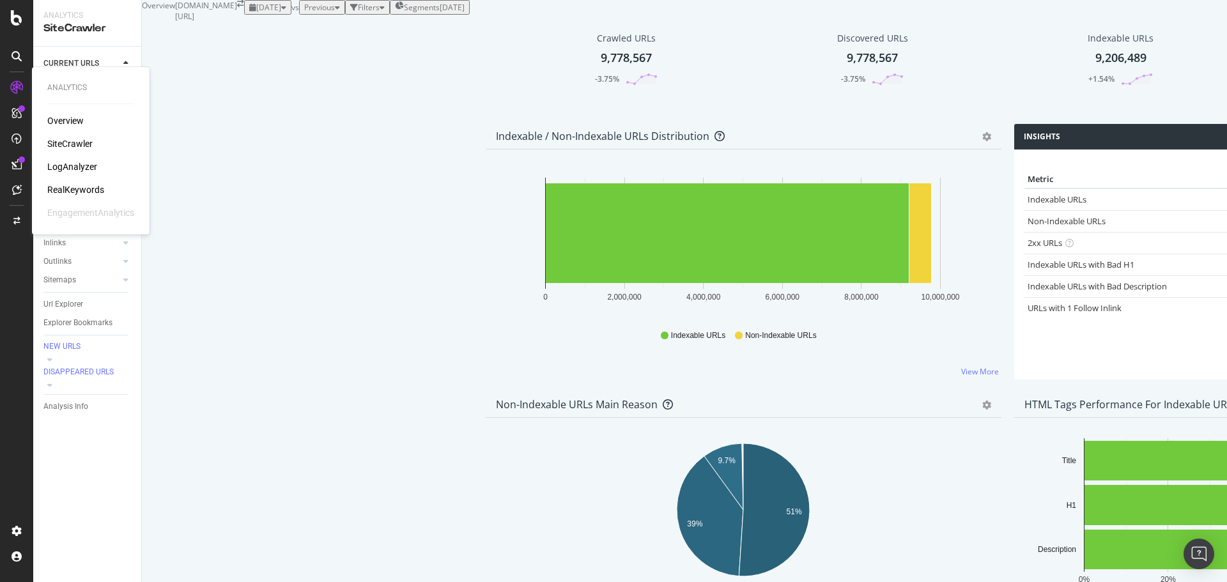
click at [76, 173] on div "LogAnalyzer" at bounding box center [72, 166] width 50 height 13
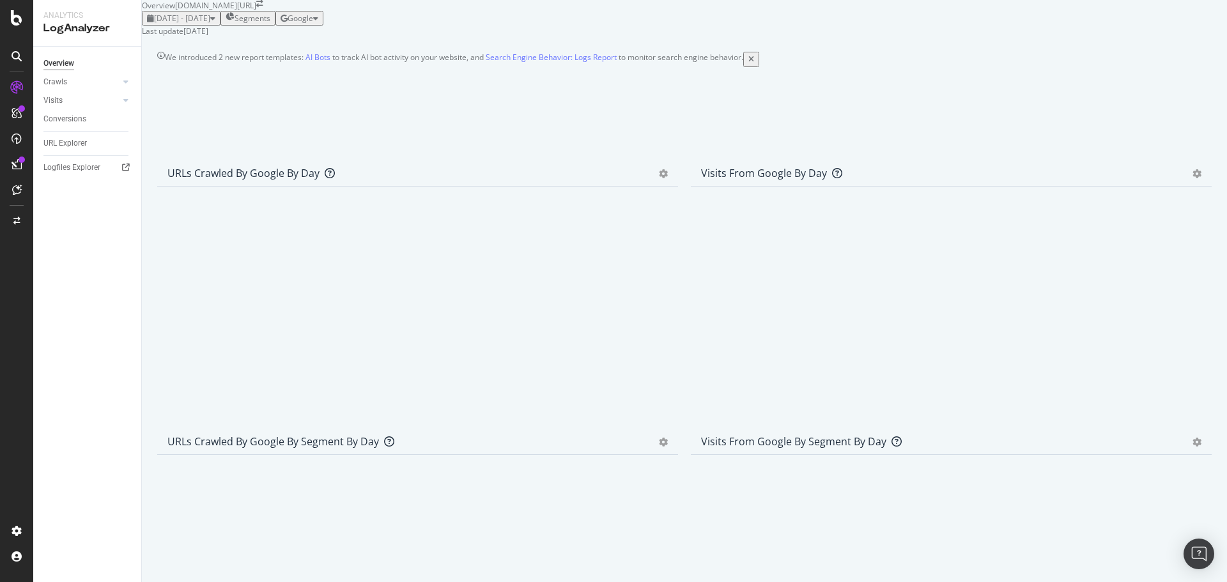
click at [270, 24] on div "Segments" at bounding box center [248, 18] width 45 height 11
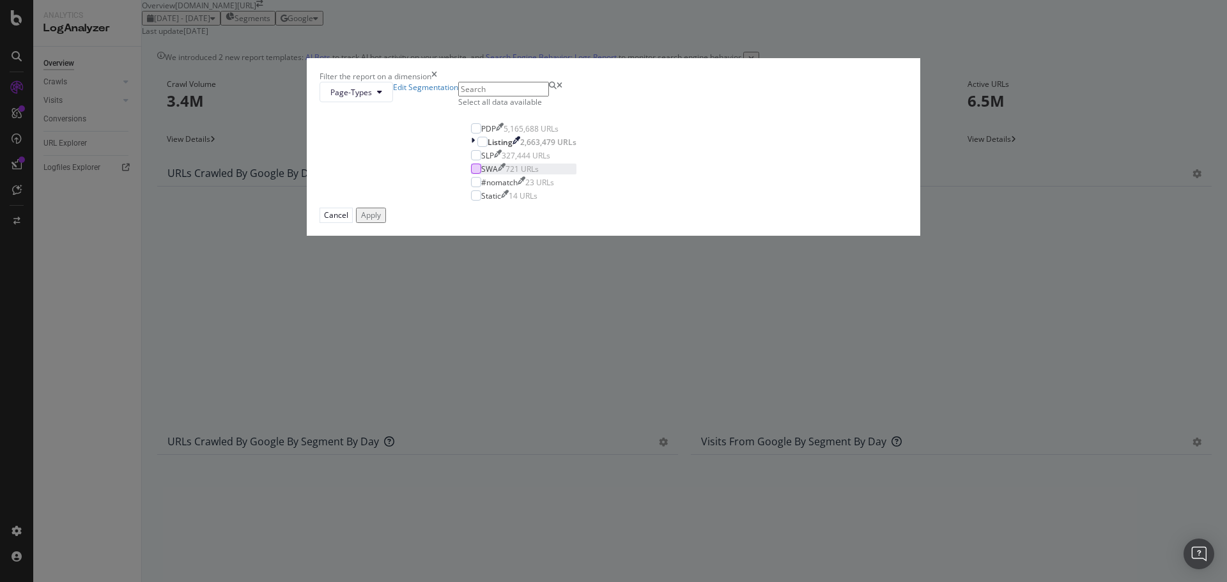
click at [481, 174] on div "modal" at bounding box center [476, 169] width 10 height 10
drag, startPoint x: 719, startPoint y: 411, endPoint x: 722, endPoint y: 389, distance: 22.0
click at [381, 221] on div "Apply" at bounding box center [371, 215] width 20 height 11
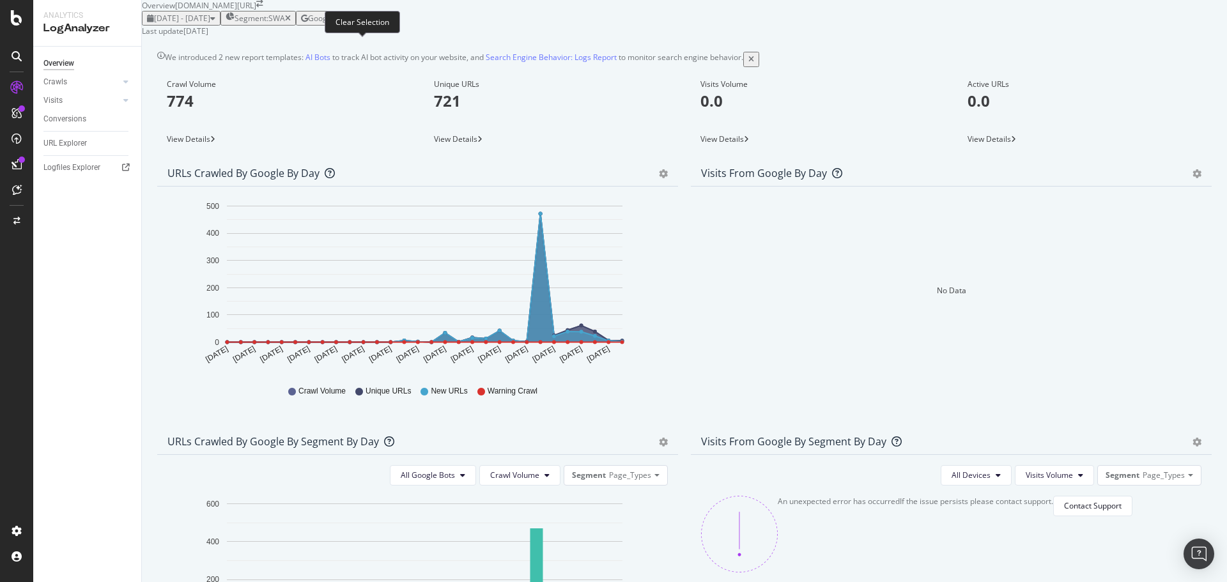
click at [291, 22] on icon "button" at bounding box center [288, 19] width 6 height 8
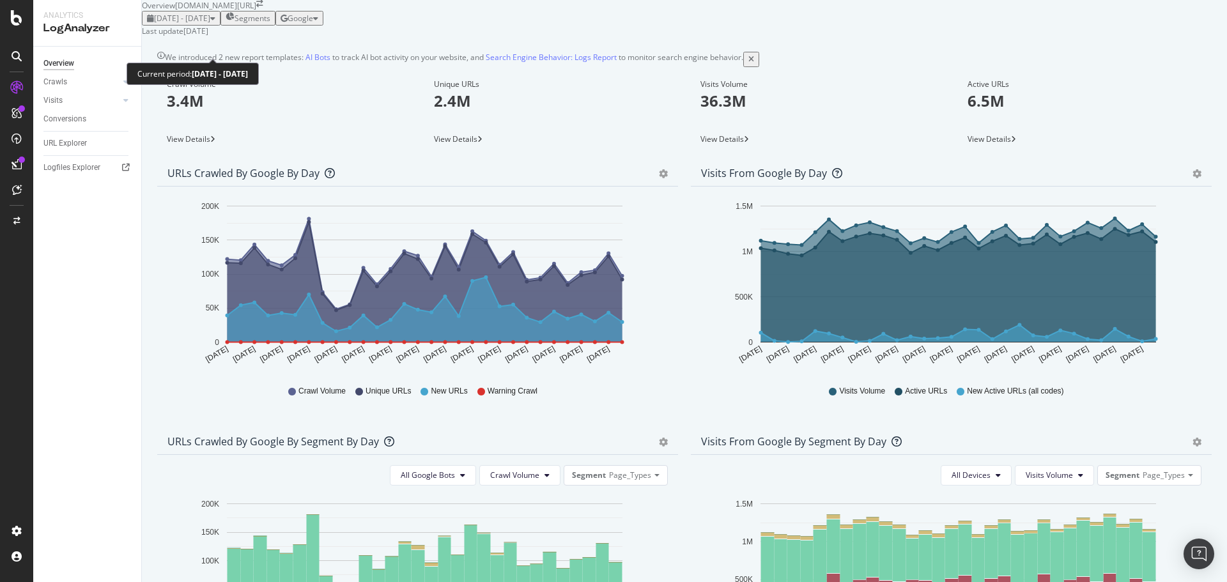
click at [201, 24] on span "2025 Jul. 19th - Aug. 17th" at bounding box center [182, 18] width 56 height 11
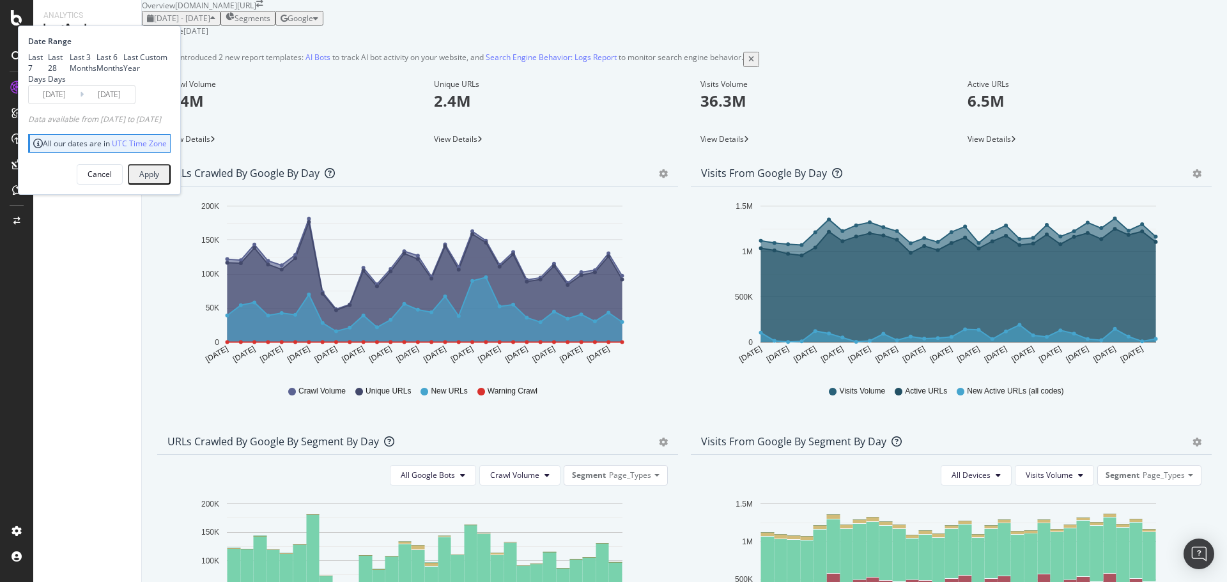
click at [480, 26] on div "2025 Jul. 19th - Aug. 17th Segments Date Range Last 7 Days Last 28 Days Last 3 …" at bounding box center [685, 18] width 1086 height 15
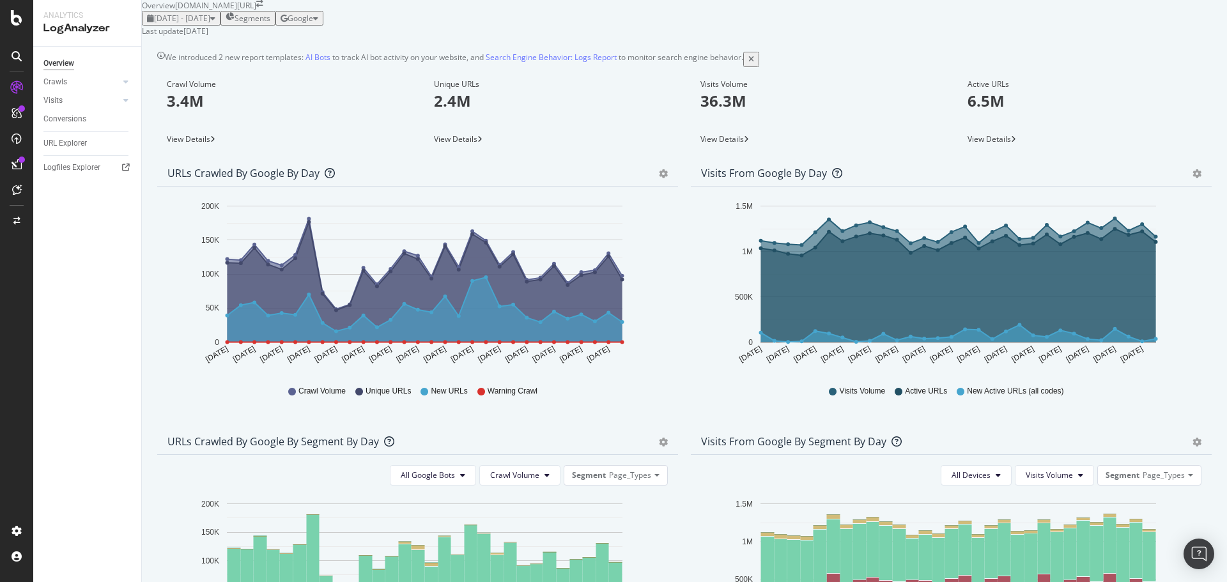
click at [313, 24] on span "Google" at bounding box center [301, 18] width 26 height 11
click at [926, 26] on div "2025 Jul. 19th - Aug. 17th Segments Google" at bounding box center [685, 18] width 1086 height 15
click at [313, 24] on span "Google" at bounding box center [301, 18] width 26 height 11
click at [1176, 93] on span "Bing" at bounding box center [1188, 97] width 47 height 12
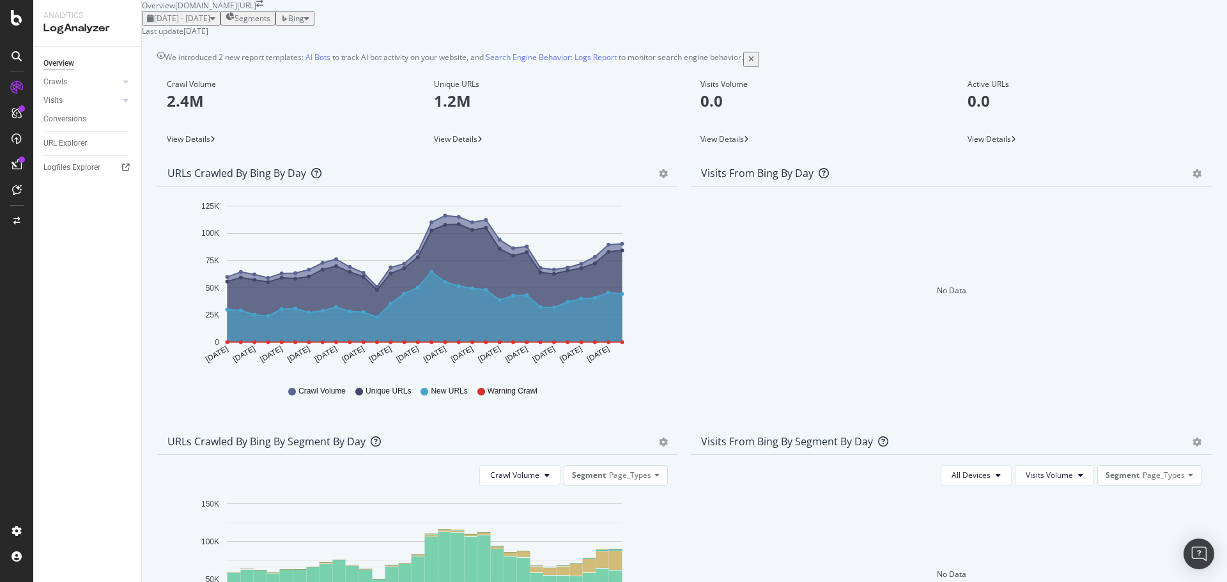
click at [304, 24] on span "Bing" at bounding box center [296, 18] width 16 height 11
click at [1158, 113] on span at bounding box center [1152, 120] width 15 height 15
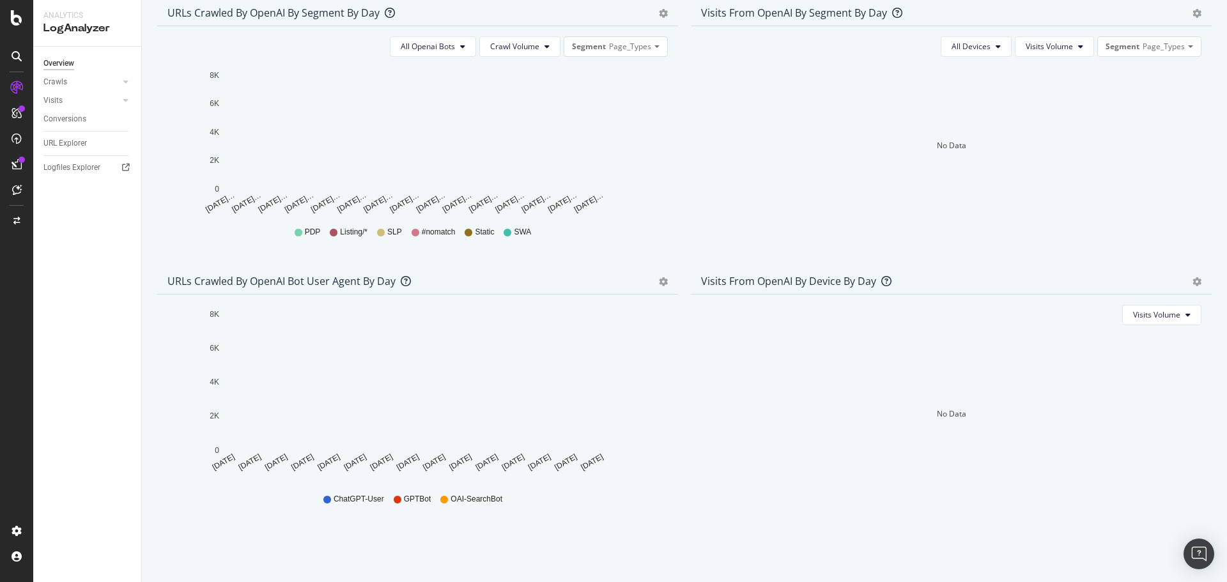
scroll to position [481, 0]
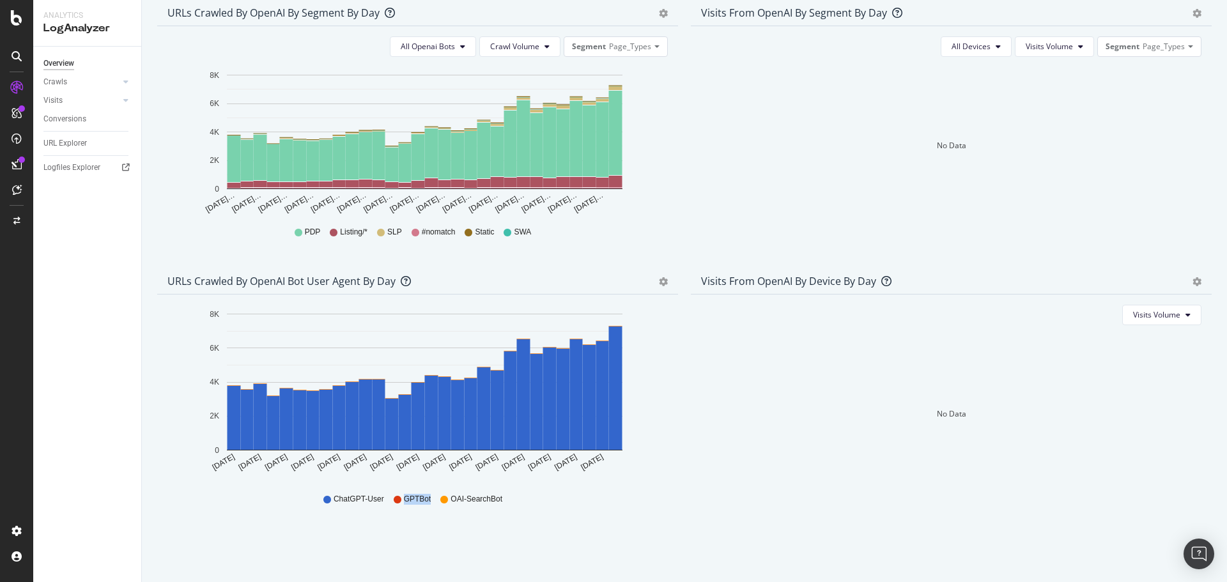
drag, startPoint x: 426, startPoint y: 493, endPoint x: 413, endPoint y: 497, distance: 13.3
click at [413, 497] on div "ChatGPT-User GPTBot OAI-SearchBot" at bounding box center [418, 500] width 488 height 29
click at [551, 511] on div "ChatGPT-User GPTBot OAI-SearchBot" at bounding box center [418, 500] width 488 height 29
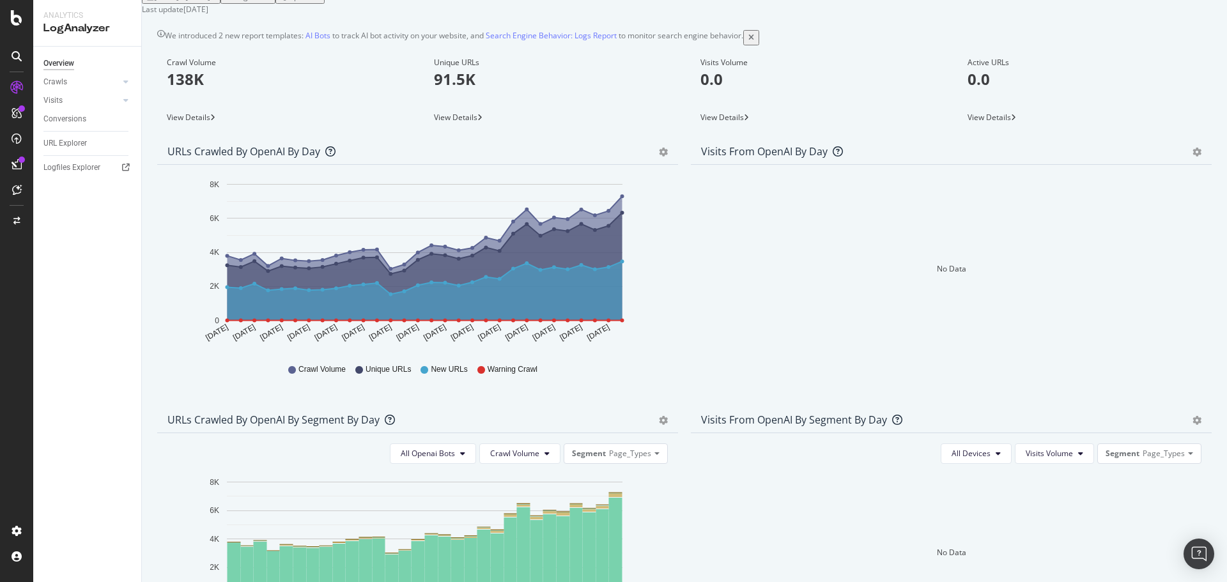
scroll to position [0, 0]
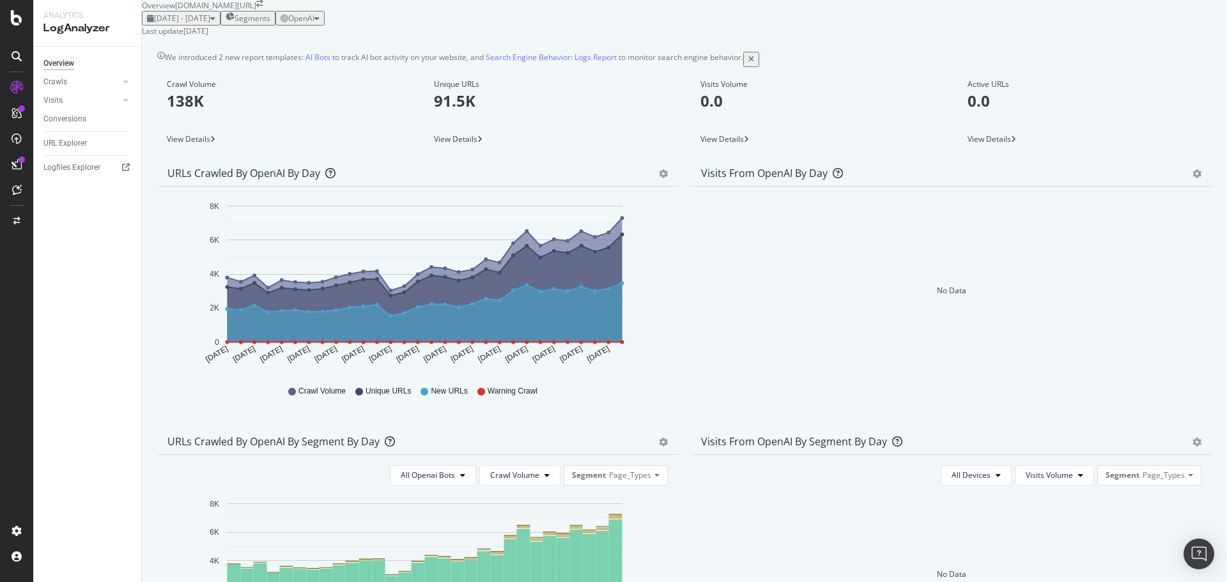
click at [320, 24] on div "OpenAI" at bounding box center [300, 18] width 39 height 11
click at [1166, 141] on span "Other AI Bots" at bounding box center [1187, 144] width 47 height 12
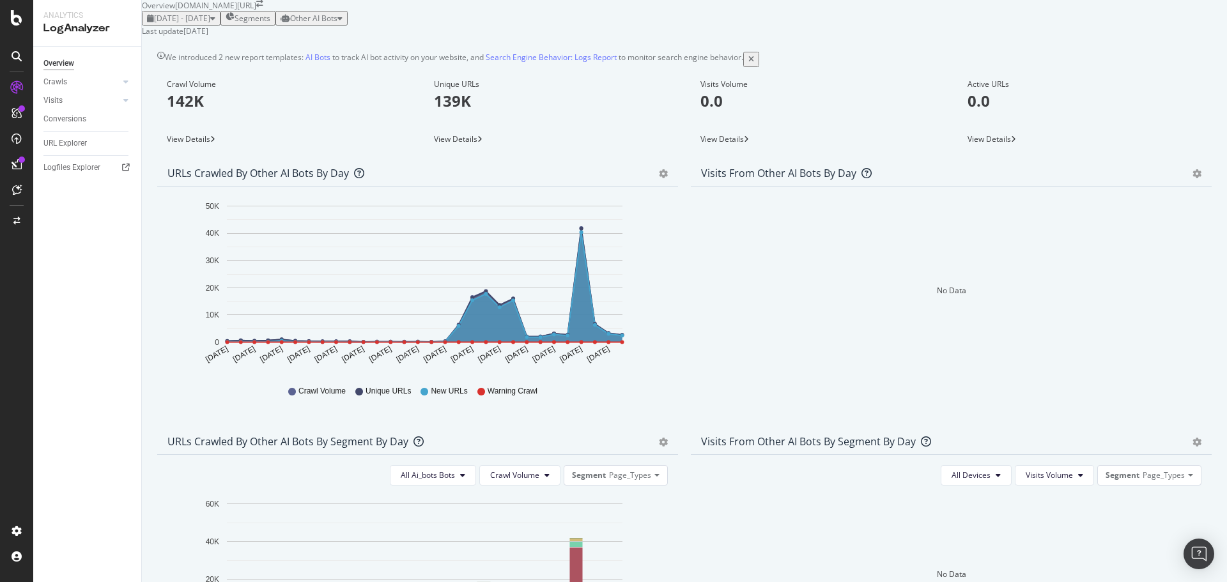
click at [263, 8] on icon "arrow-right-arrow-left" at bounding box center [259, 4] width 7 height 8
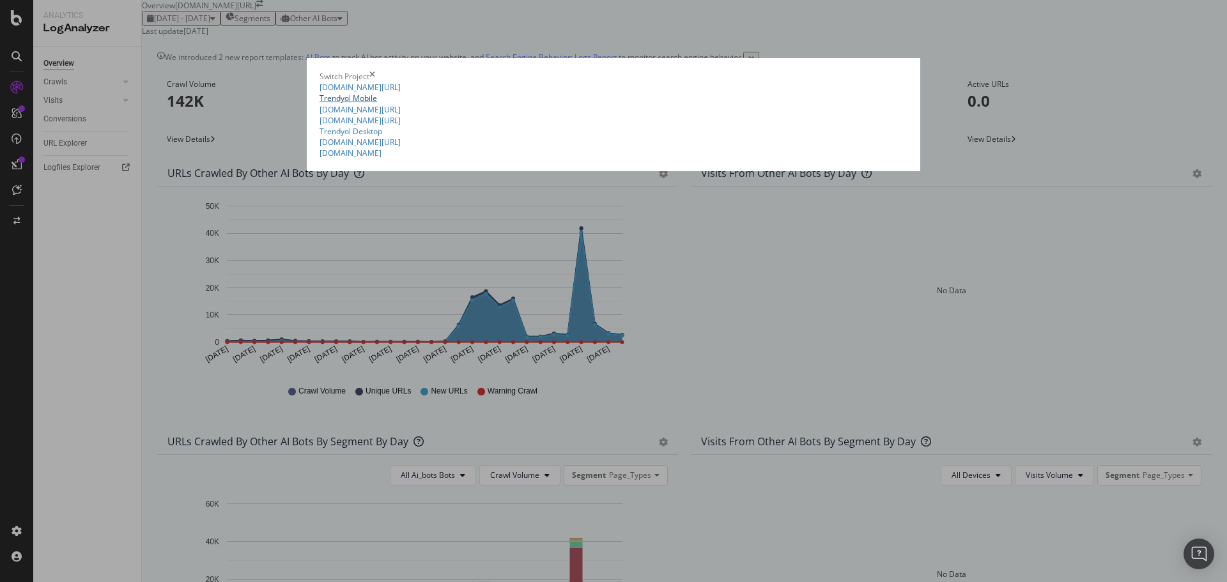
click at [320, 104] on link "Trendyol Mobile" at bounding box center [349, 98] width 58 height 11
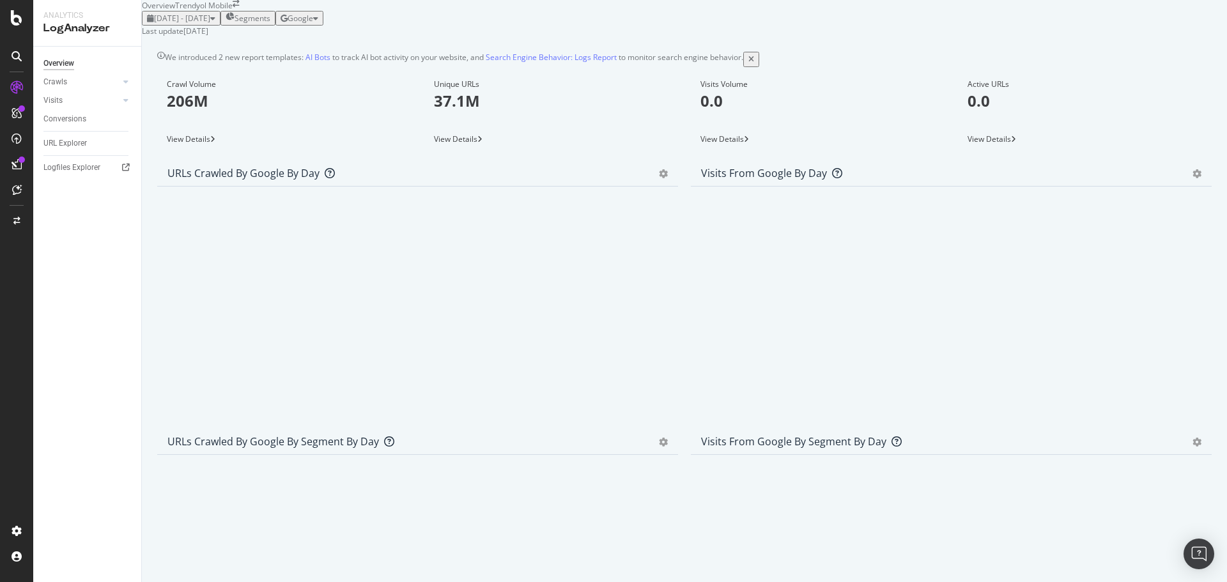
click at [318, 24] on div "Google" at bounding box center [300, 18] width 38 height 11
click at [1040, 26] on div "2025 Jul. 22nd - Aug. 20th Segments Google" at bounding box center [685, 18] width 1086 height 15
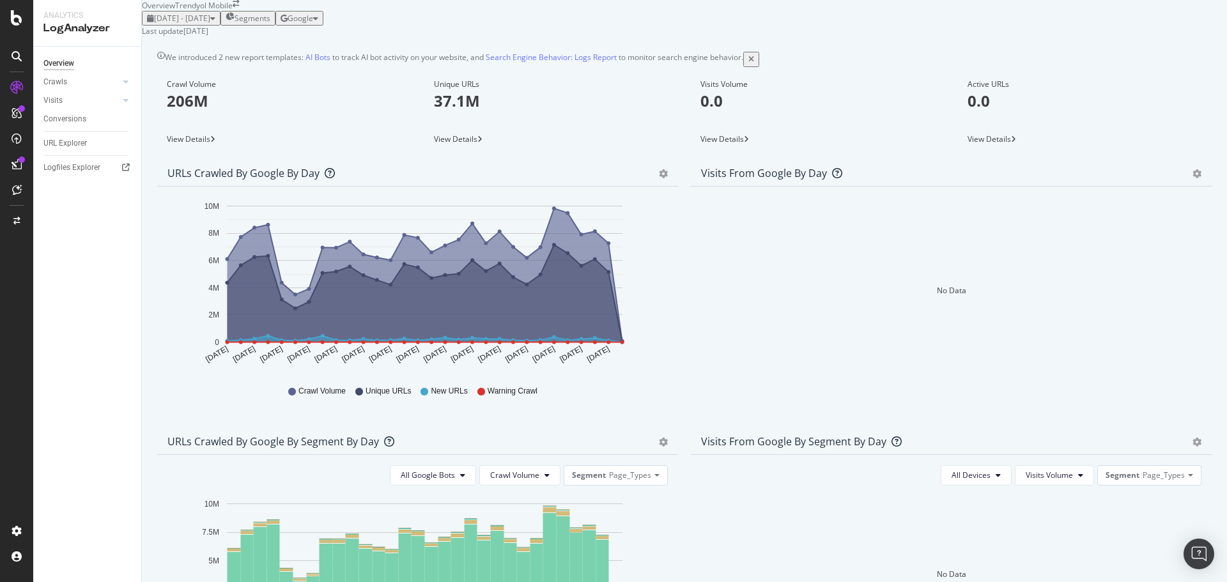
click at [288, 22] on icon "button" at bounding box center [284, 19] width 7 height 8
click at [1160, 138] on div "Other AI Bots" at bounding box center [1178, 143] width 88 height 19
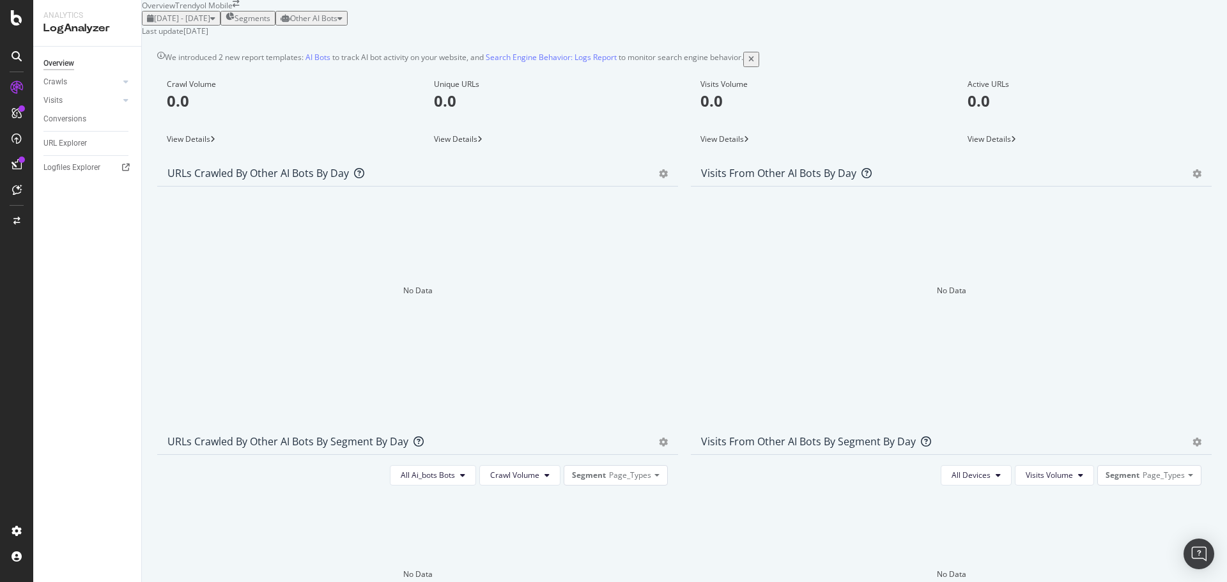
click at [338, 24] on span "Other AI Bots" at bounding box center [313, 18] width 47 height 11
click at [1190, 118] on span "OpenAI" at bounding box center [1181, 120] width 50 height 12
click at [320, 24] on div "OpenAI" at bounding box center [300, 18] width 39 height 11
click at [1159, 98] on div "Bing" at bounding box center [1177, 96] width 88 height 19
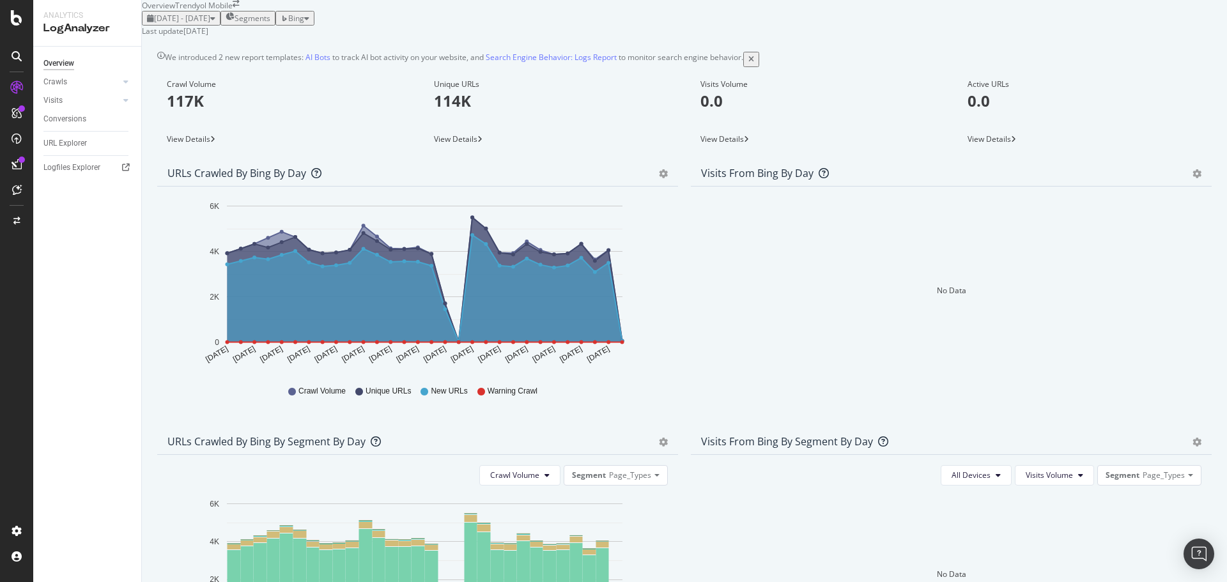
click at [309, 22] on div "button" at bounding box center [306, 19] width 5 height 8
click at [1174, 145] on span "Other AI Bots" at bounding box center [1188, 144] width 47 height 12
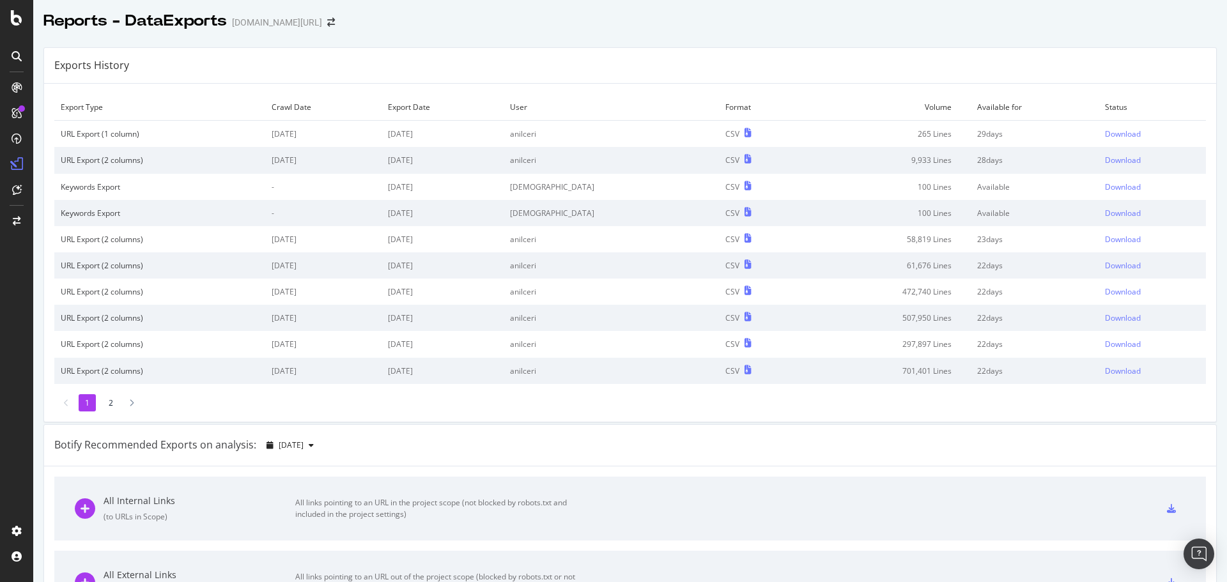
click at [1109, 141] on td "Download" at bounding box center [1153, 134] width 108 height 27
click at [1110, 134] on div "Download" at bounding box center [1123, 133] width 36 height 11
